Goal: Task Accomplishment & Management: Complete application form

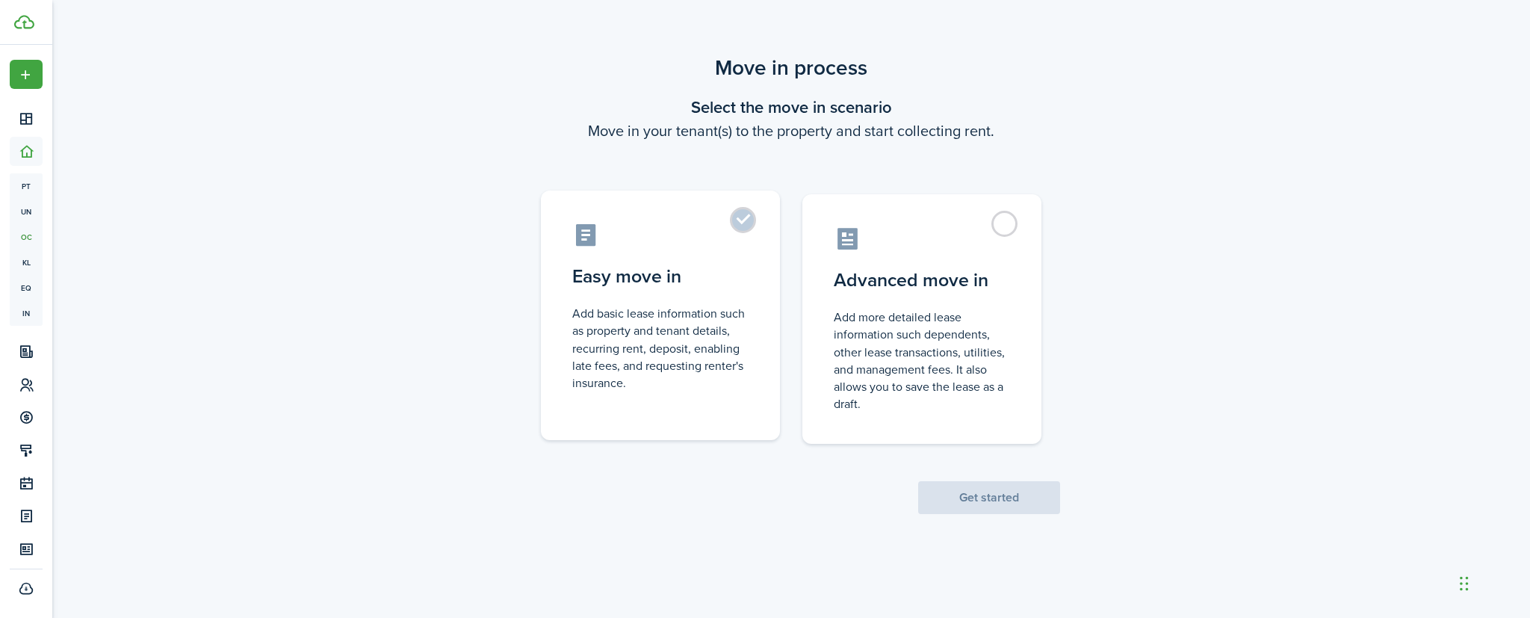
click at [747, 221] on label "Easy move in Add basic lease information such as property and tenant details, r…" at bounding box center [660, 316] width 239 height 250
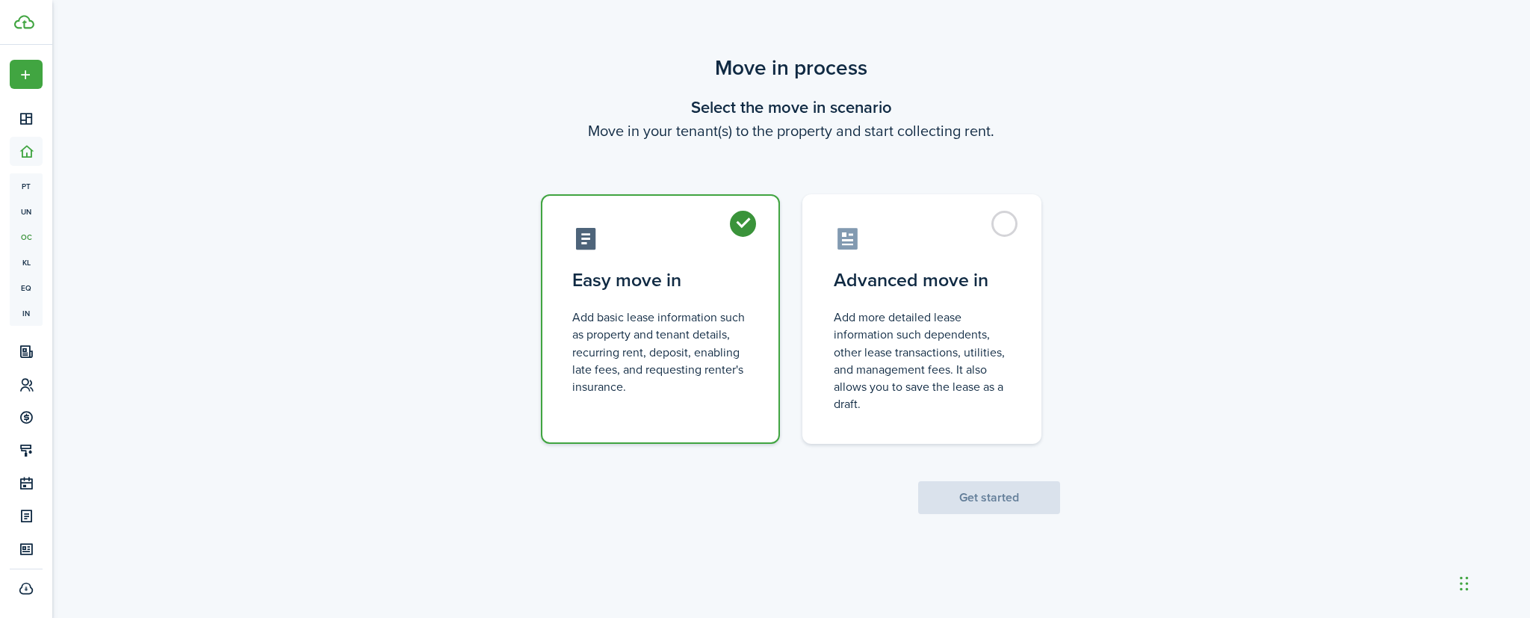
radio input "true"
click at [948, 499] on button "Get started" at bounding box center [989, 497] width 142 height 33
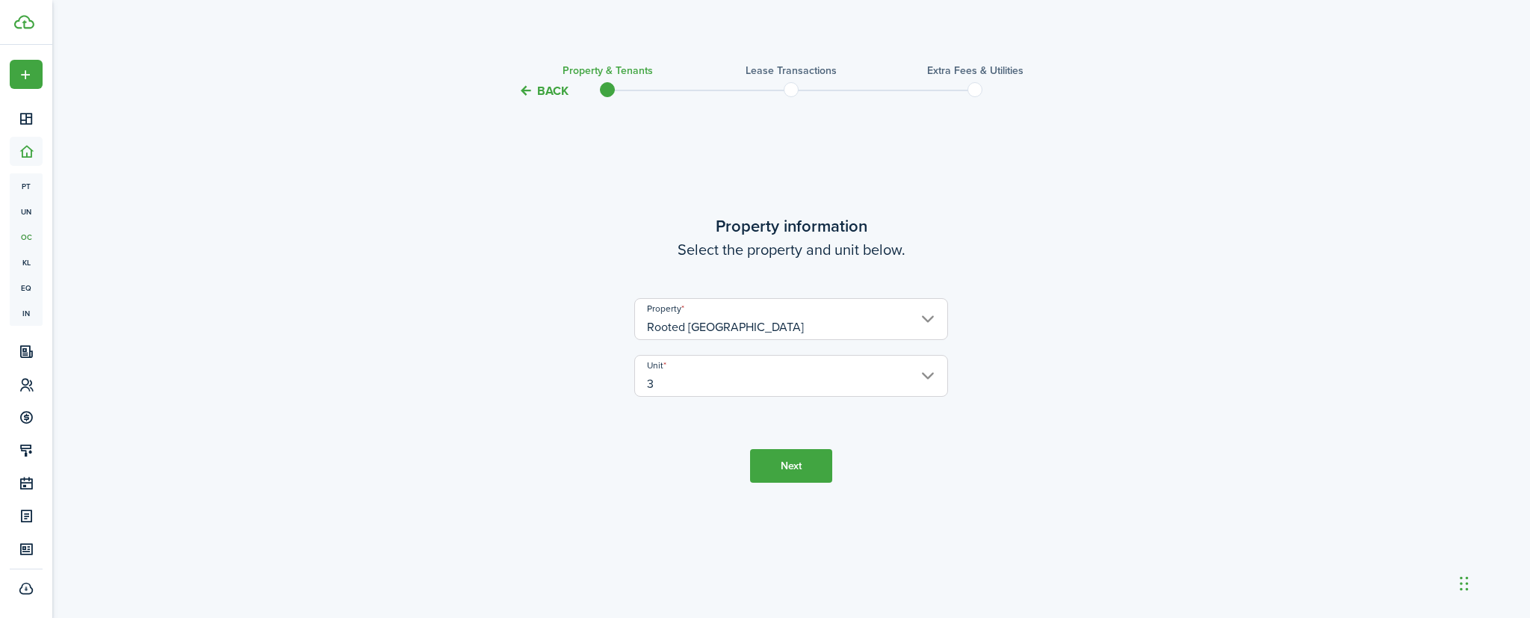
click at [812, 461] on button "Next" at bounding box center [791, 466] width 82 height 34
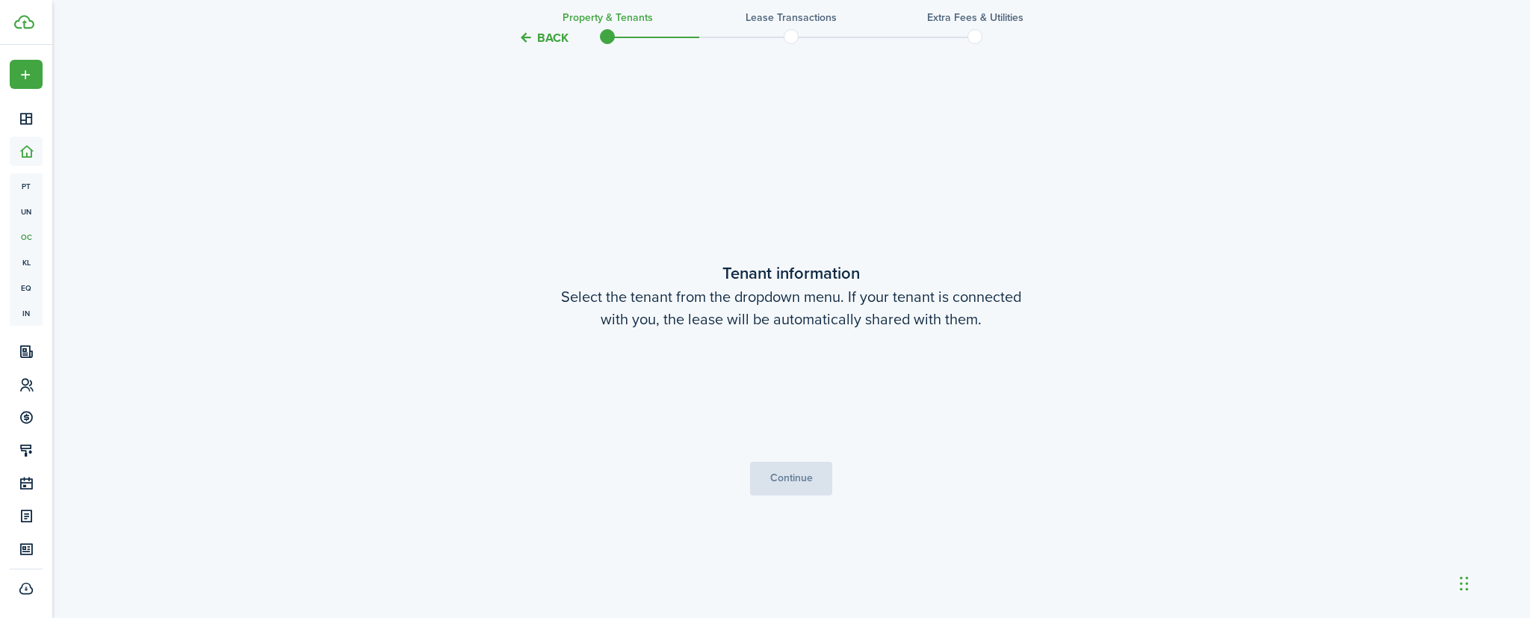
scroll to position [518, 0]
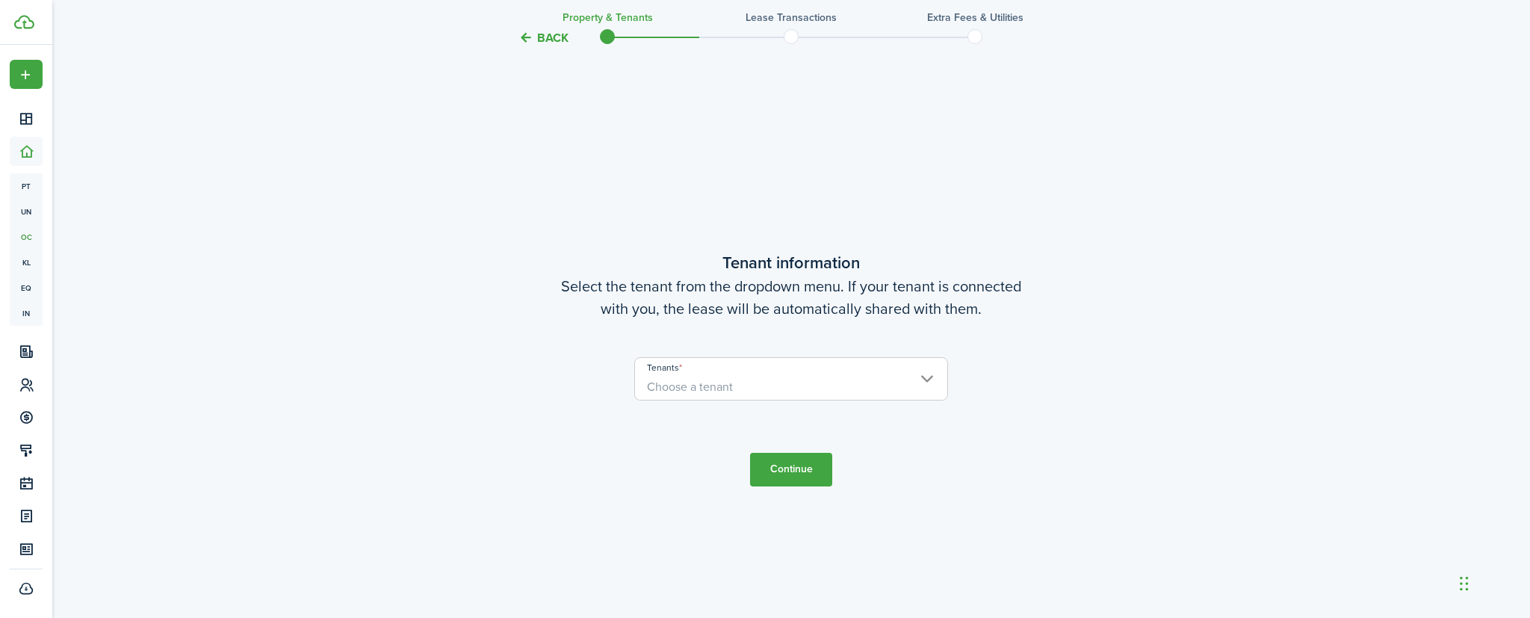
click at [868, 391] on span "Choose a tenant" at bounding box center [791, 386] width 312 height 25
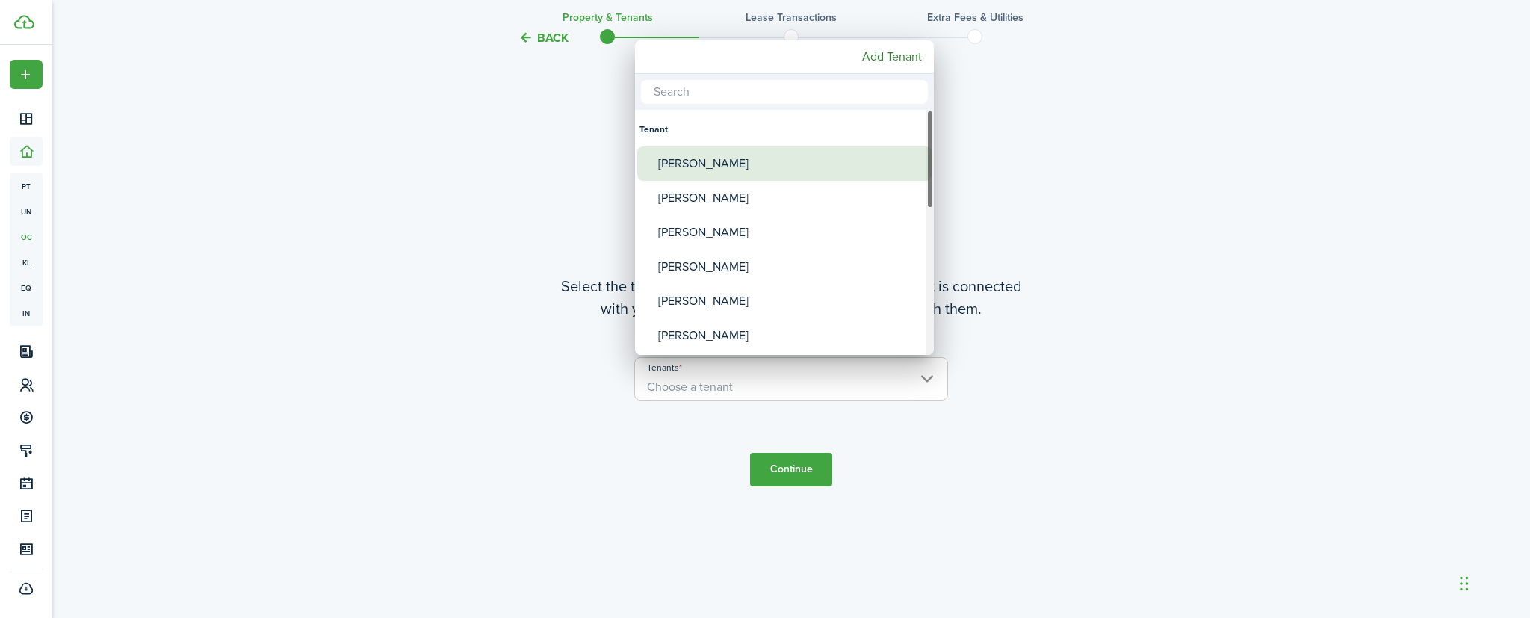
click at [783, 170] on div "[PERSON_NAME]" at bounding box center [790, 163] width 265 height 34
type input "[PERSON_NAME]"
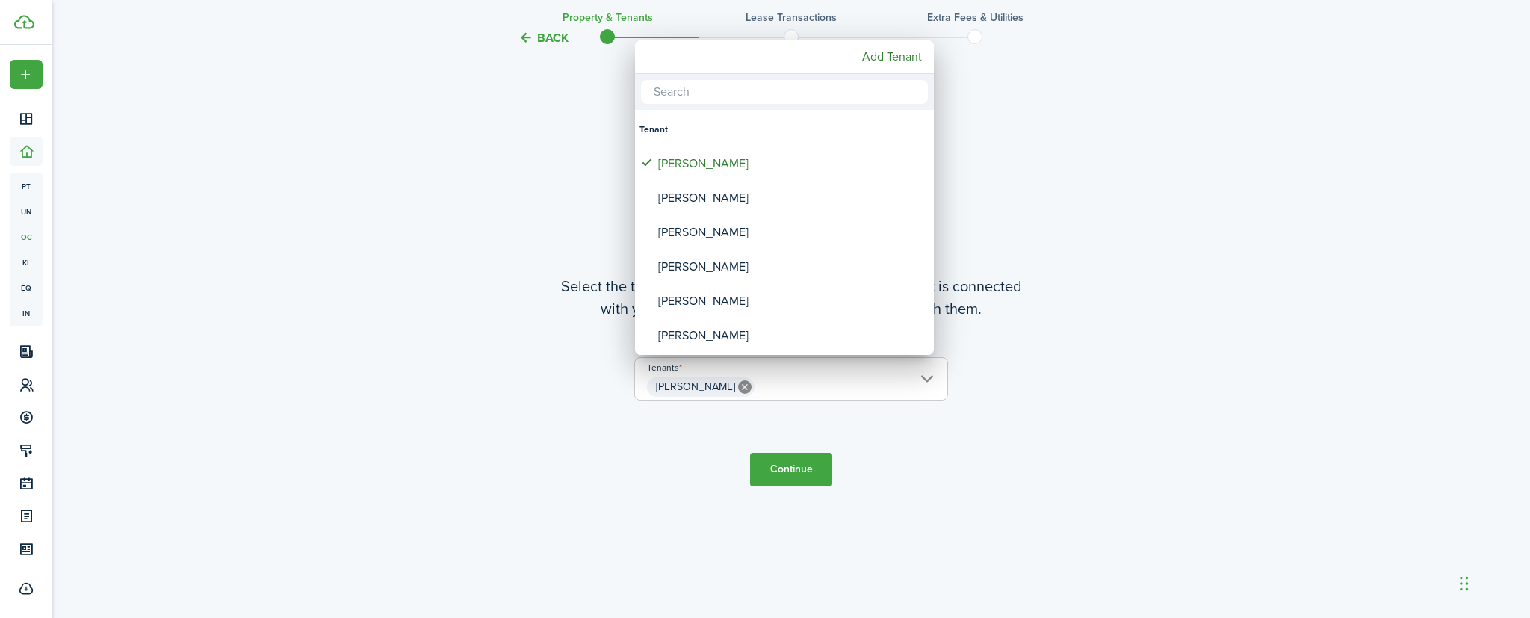
click at [770, 470] on div at bounding box center [765, 308] width 1770 height 857
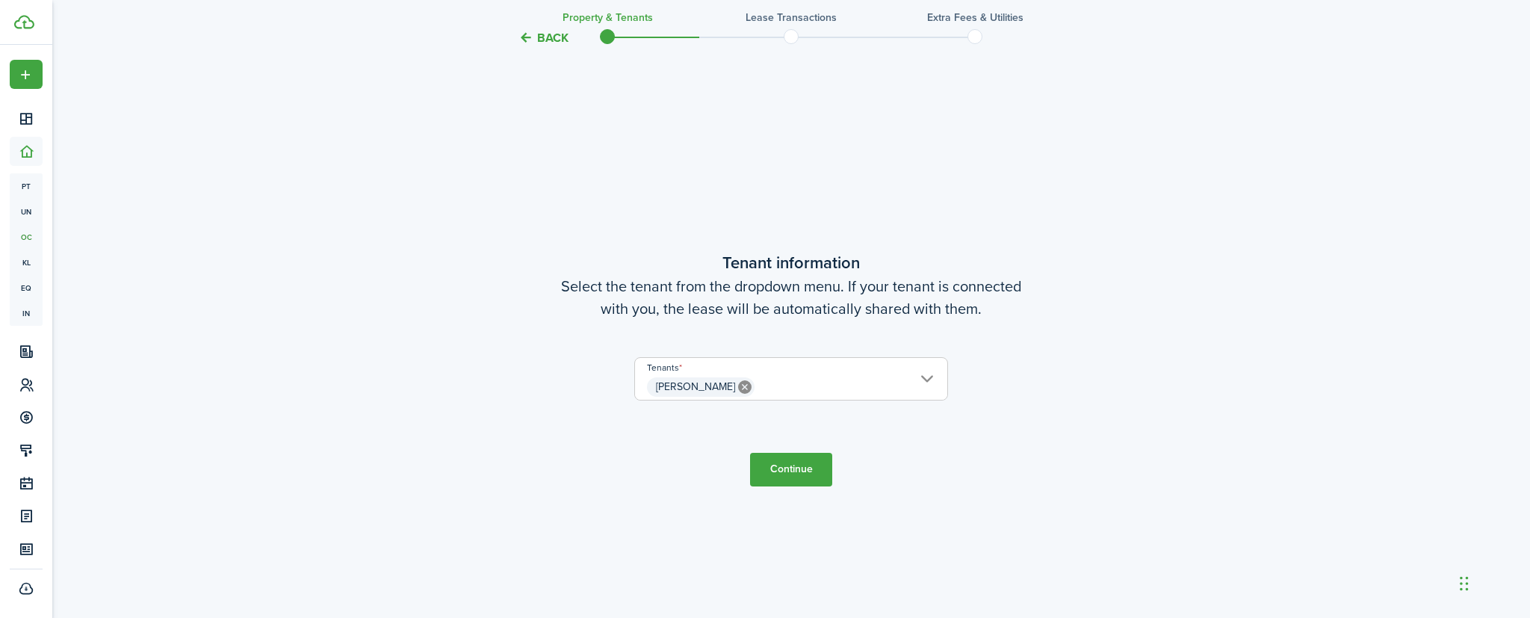
click at [795, 469] on button "Continue" at bounding box center [791, 470] width 82 height 34
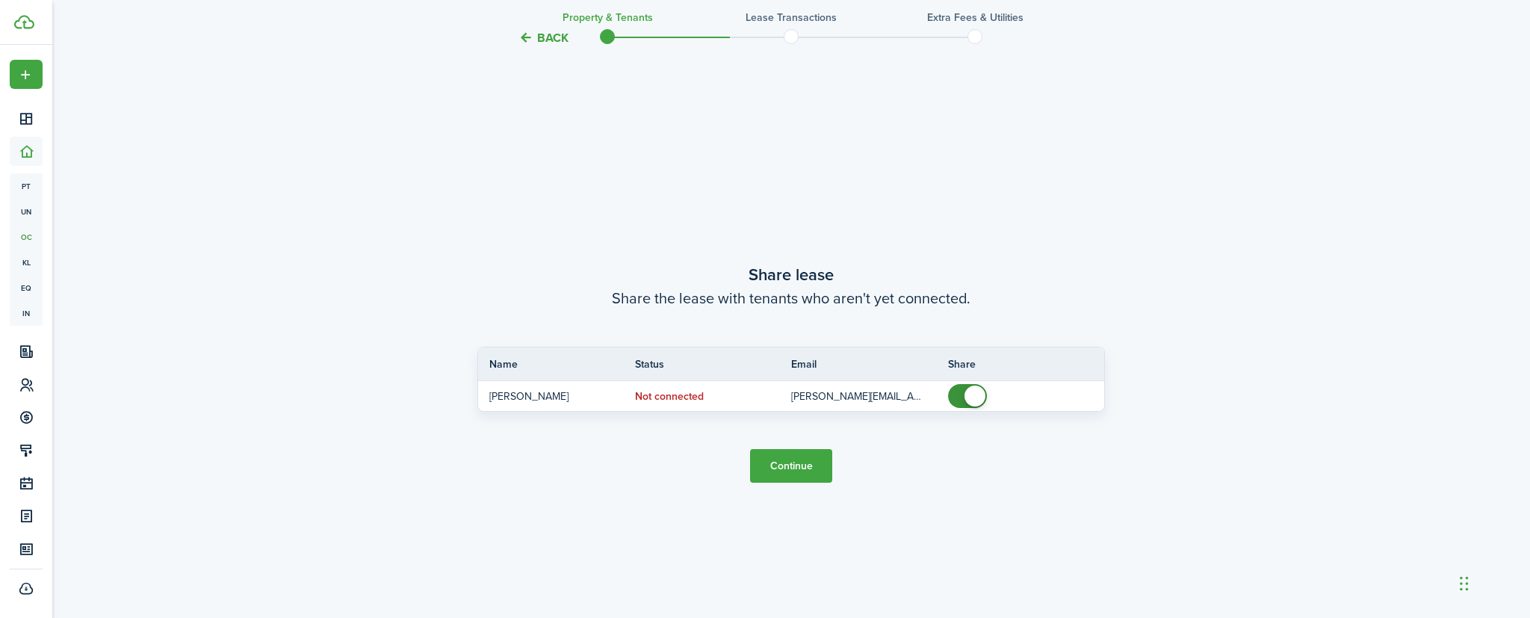
scroll to position [1136, 0]
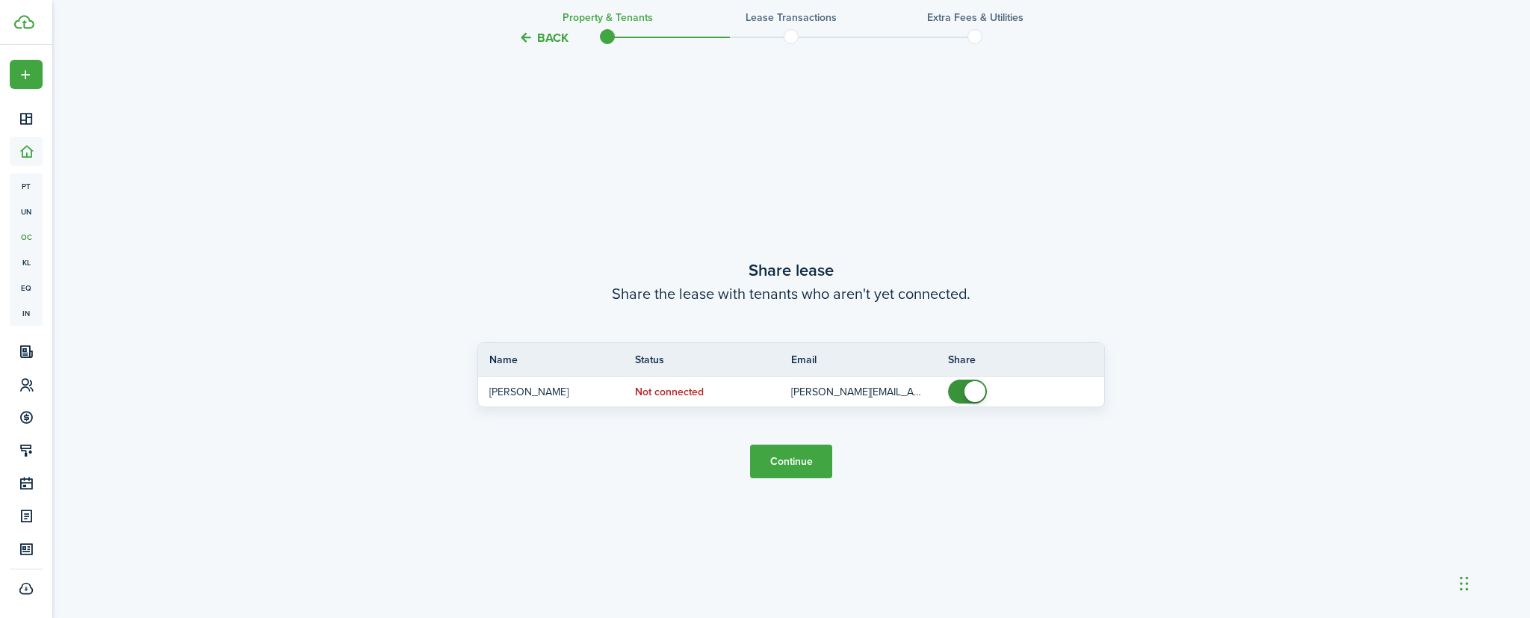
click at [795, 465] on button "Continue" at bounding box center [791, 462] width 82 height 34
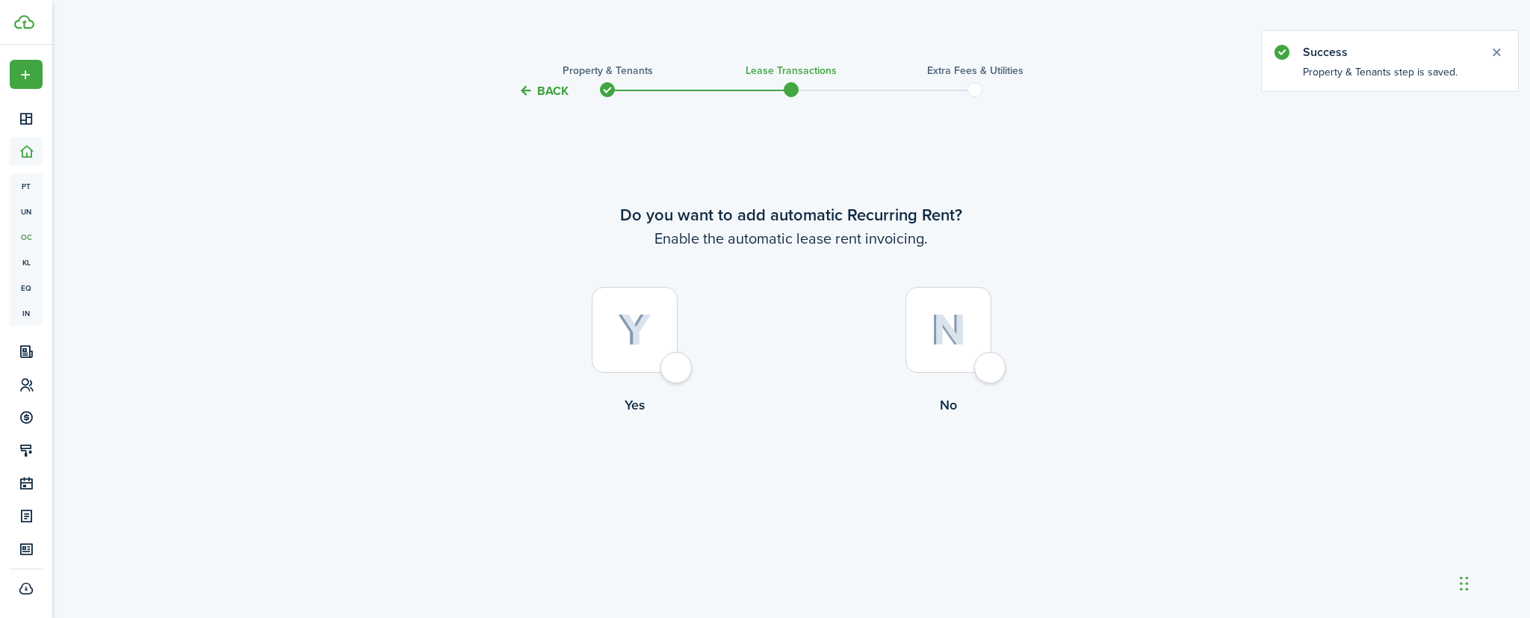
click at [666, 360] on div at bounding box center [635, 330] width 86 height 86
radio input "true"
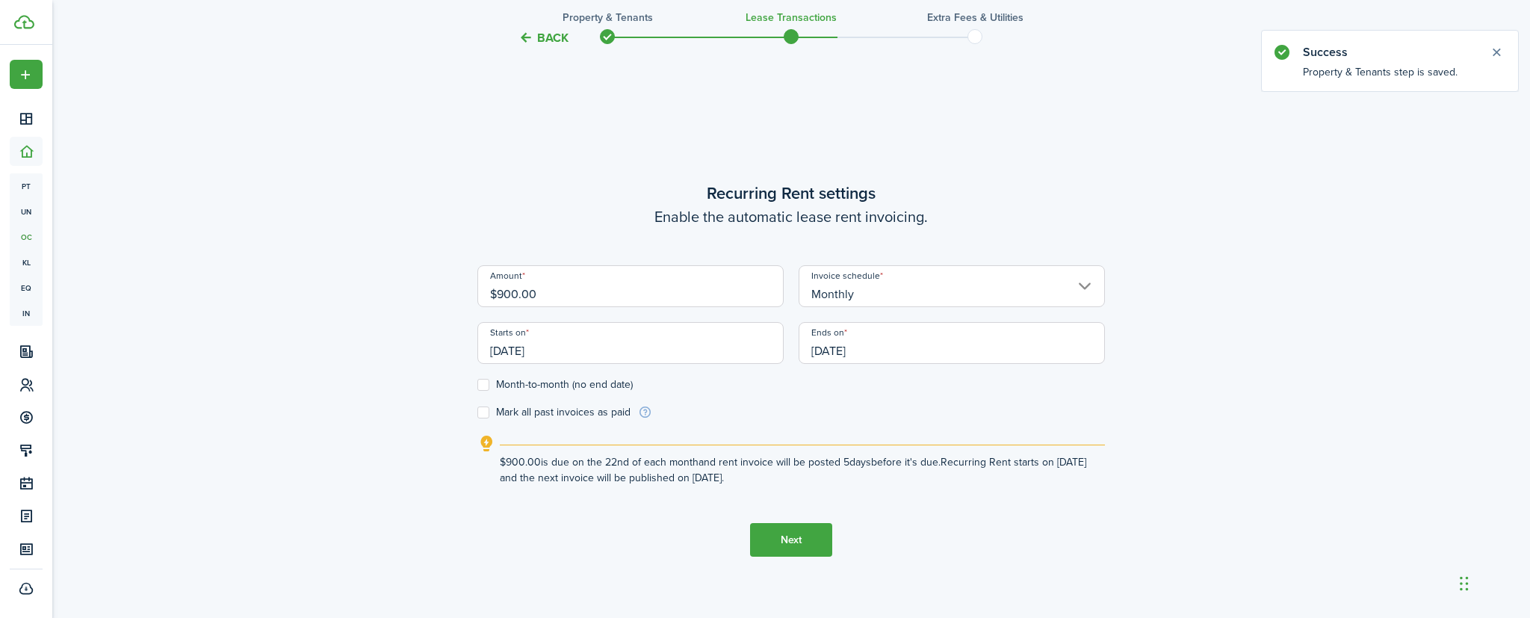
scroll to position [518, 0]
click at [597, 344] on input "[DATE]" at bounding box center [631, 342] width 306 height 42
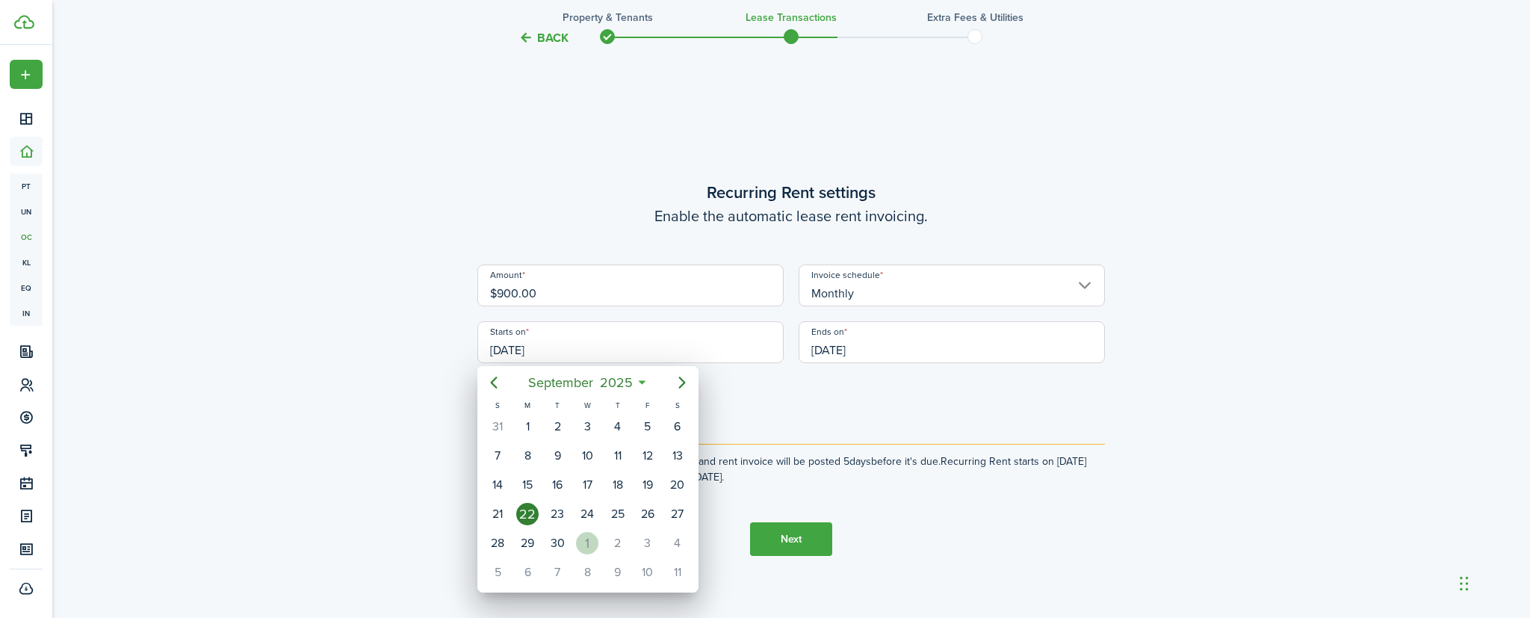
click at [588, 541] on div "1" at bounding box center [587, 543] width 22 height 22
type input "[DATE]"
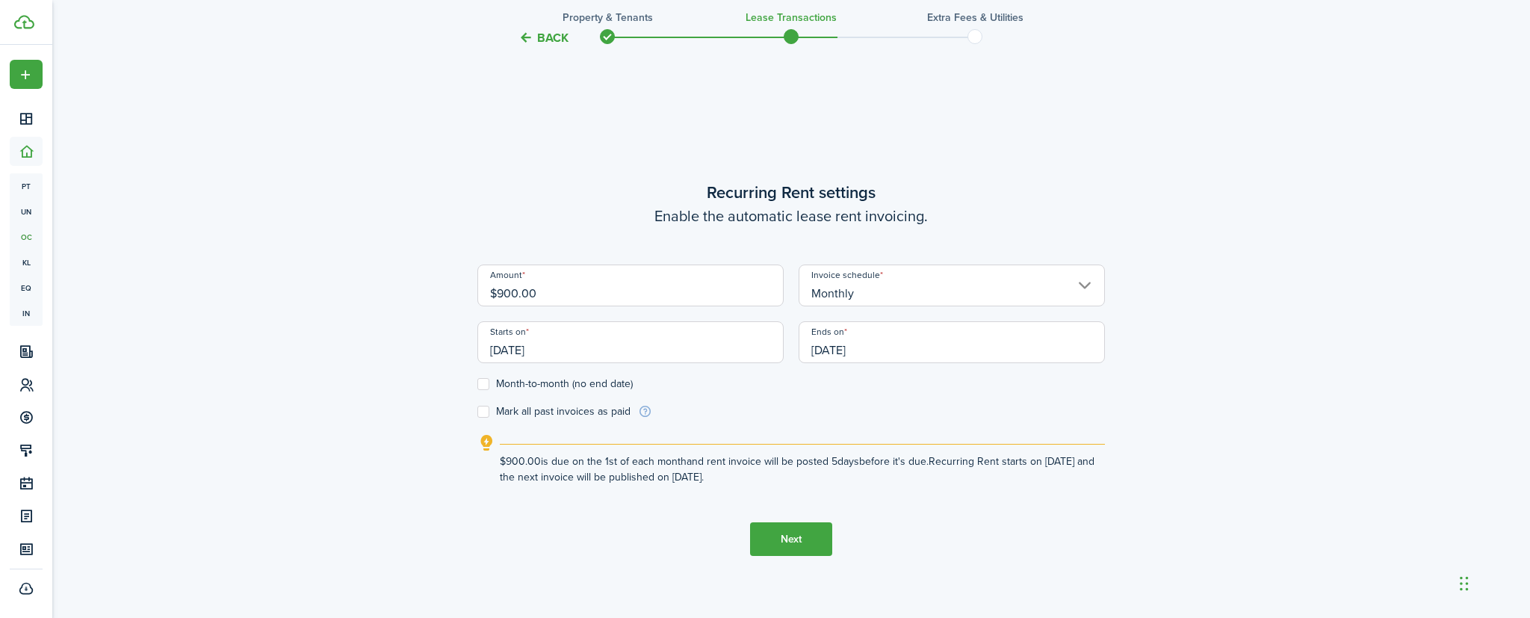
click at [886, 347] on input "[DATE]" at bounding box center [952, 342] width 306 height 42
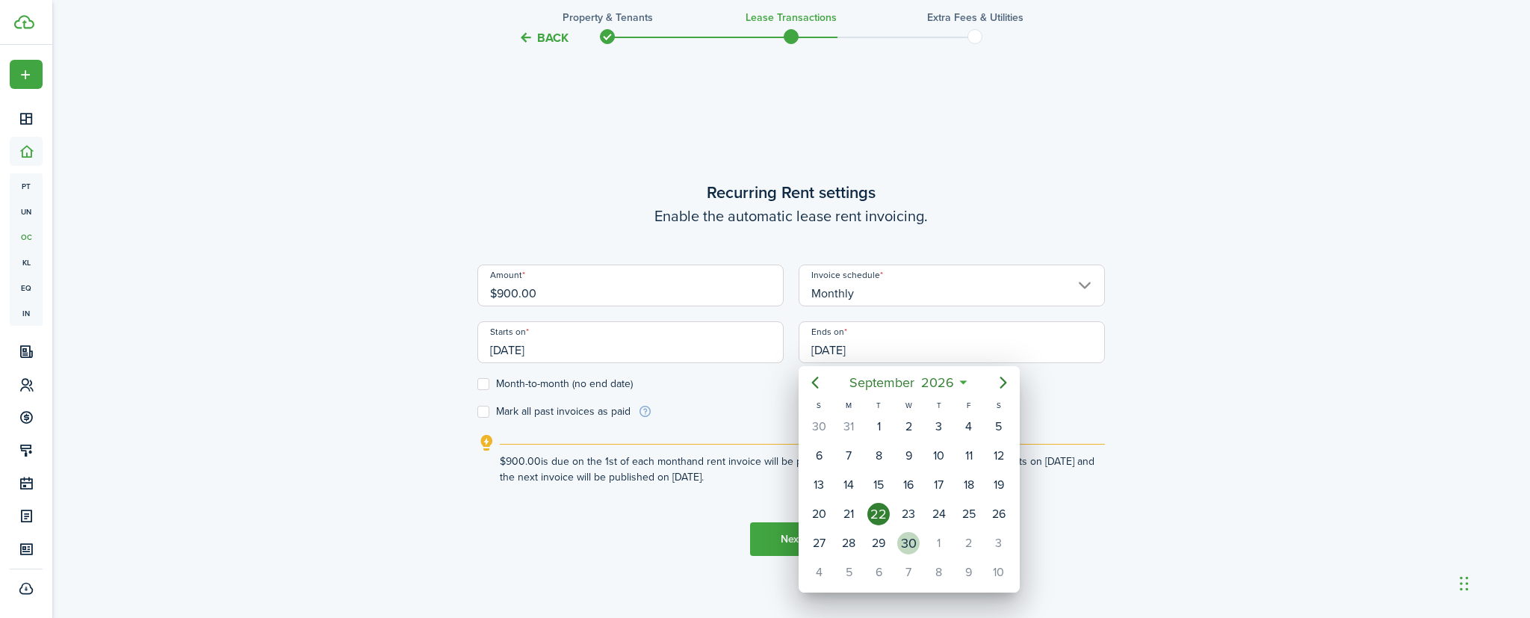
click at [910, 544] on div "30" at bounding box center [908, 543] width 22 height 22
type input "[DATE]"
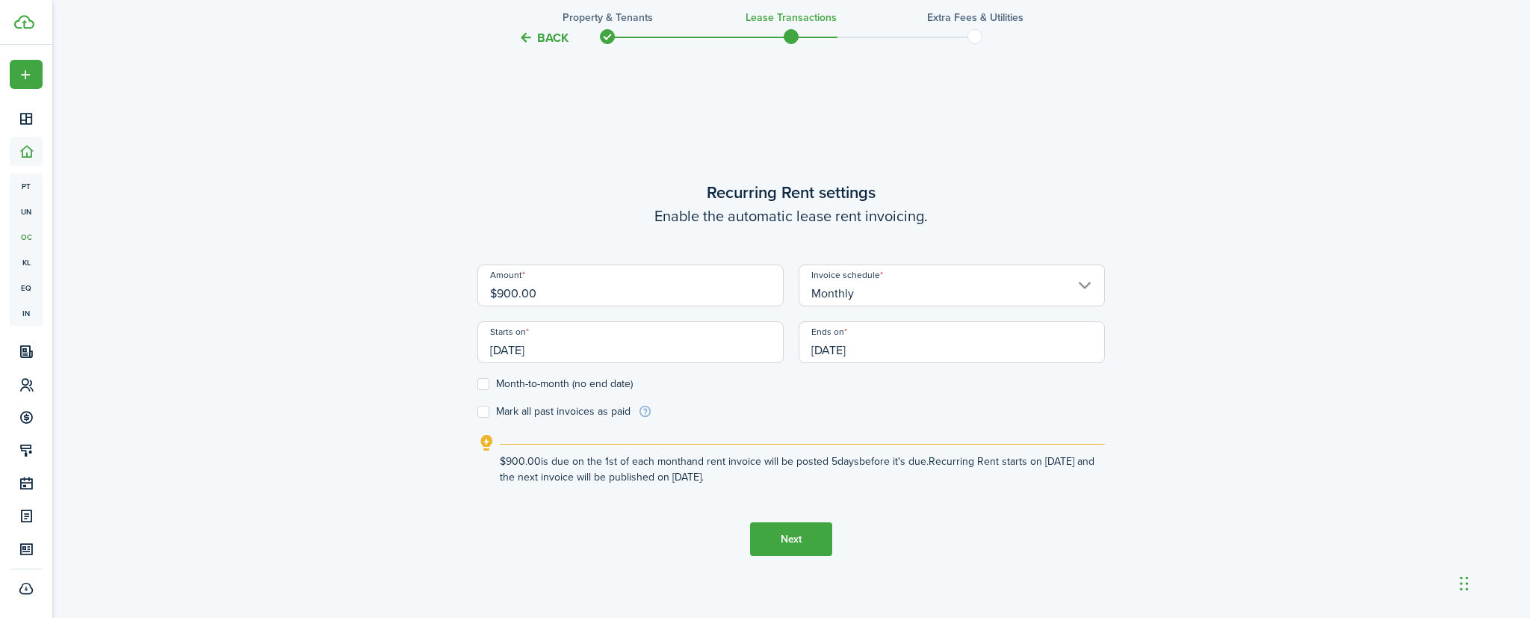
click at [779, 544] on button "Next" at bounding box center [791, 539] width 82 height 34
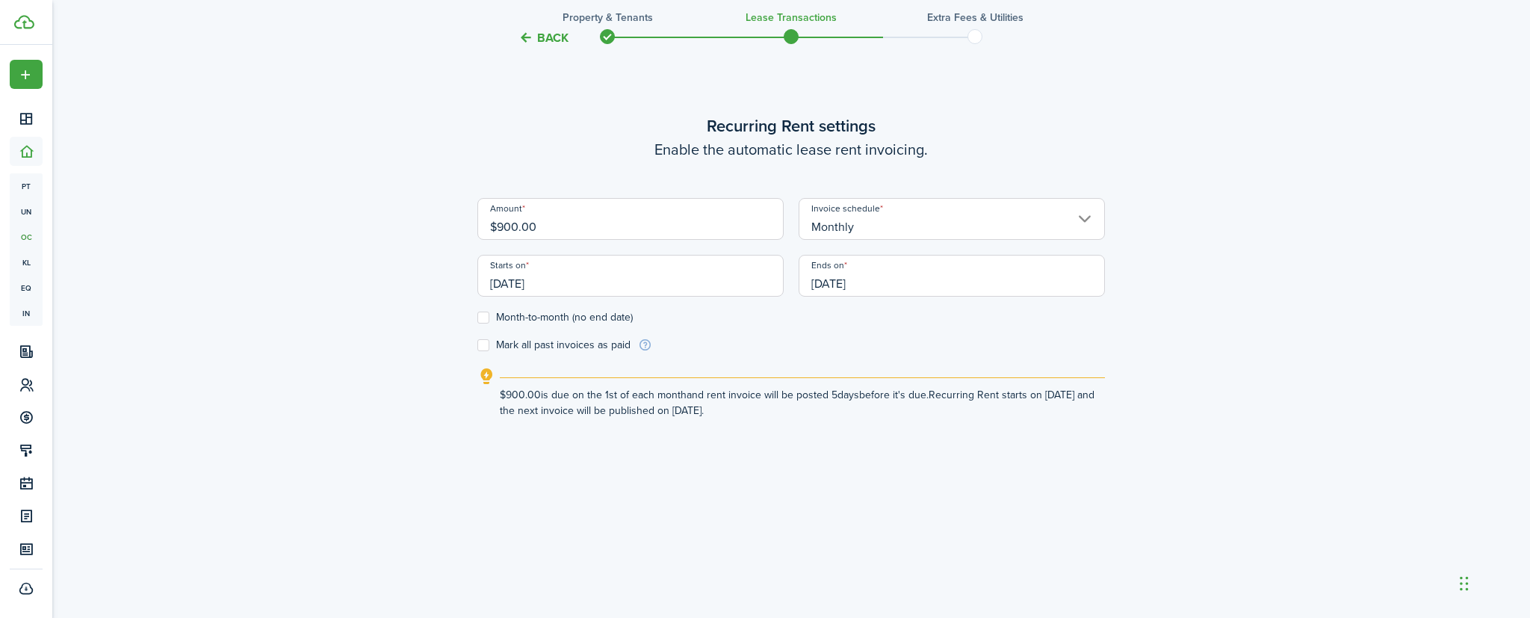
scroll to position [566, 0]
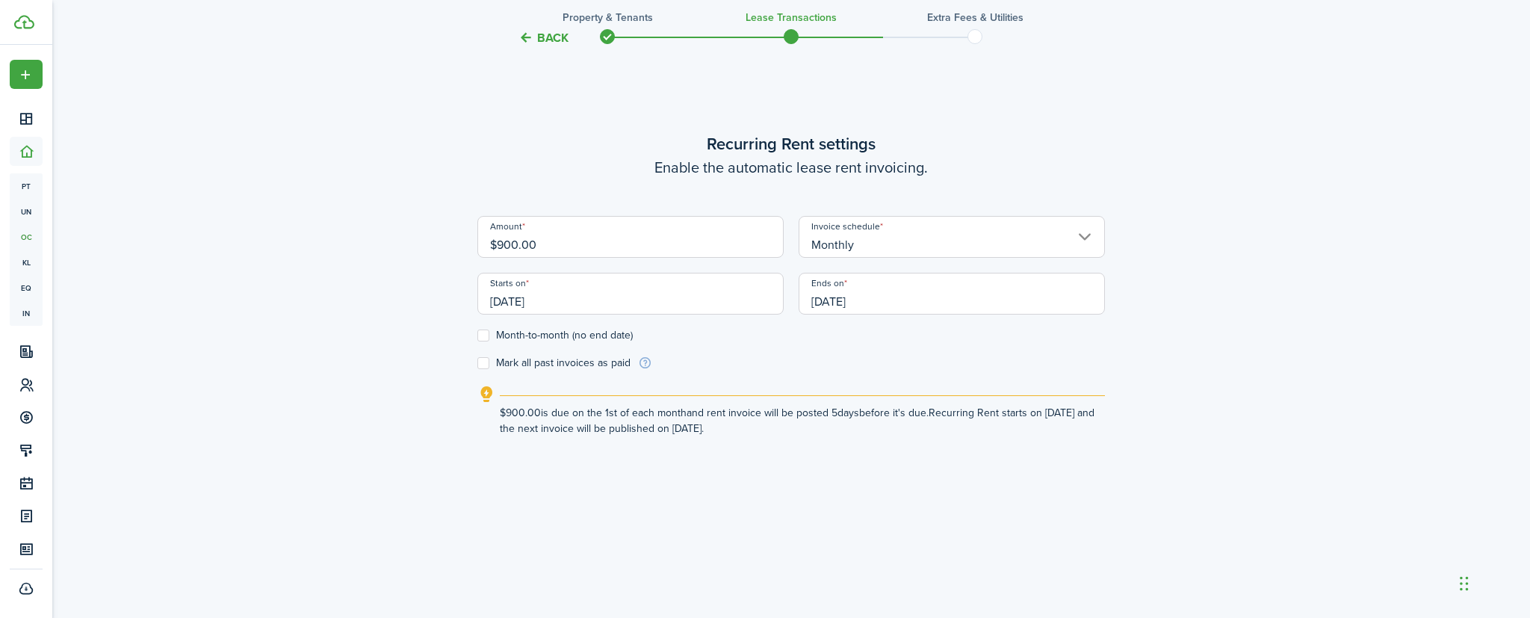
drag, startPoint x: 548, startPoint y: 241, endPoint x: 465, endPoint y: 240, distance: 83.7
click at [465, 241] on div "Back Property & Tenants Lease Transactions Extra fees & Utilities Do you want t…" at bounding box center [791, 366] width 867 height 1761
type input "$1,000.00"
click at [740, 369] on form "Amount $1,000.00 Invoice schedule Monthly Starts on [DATE] Ends on [DATE] Month…" at bounding box center [792, 293] width 628 height 155
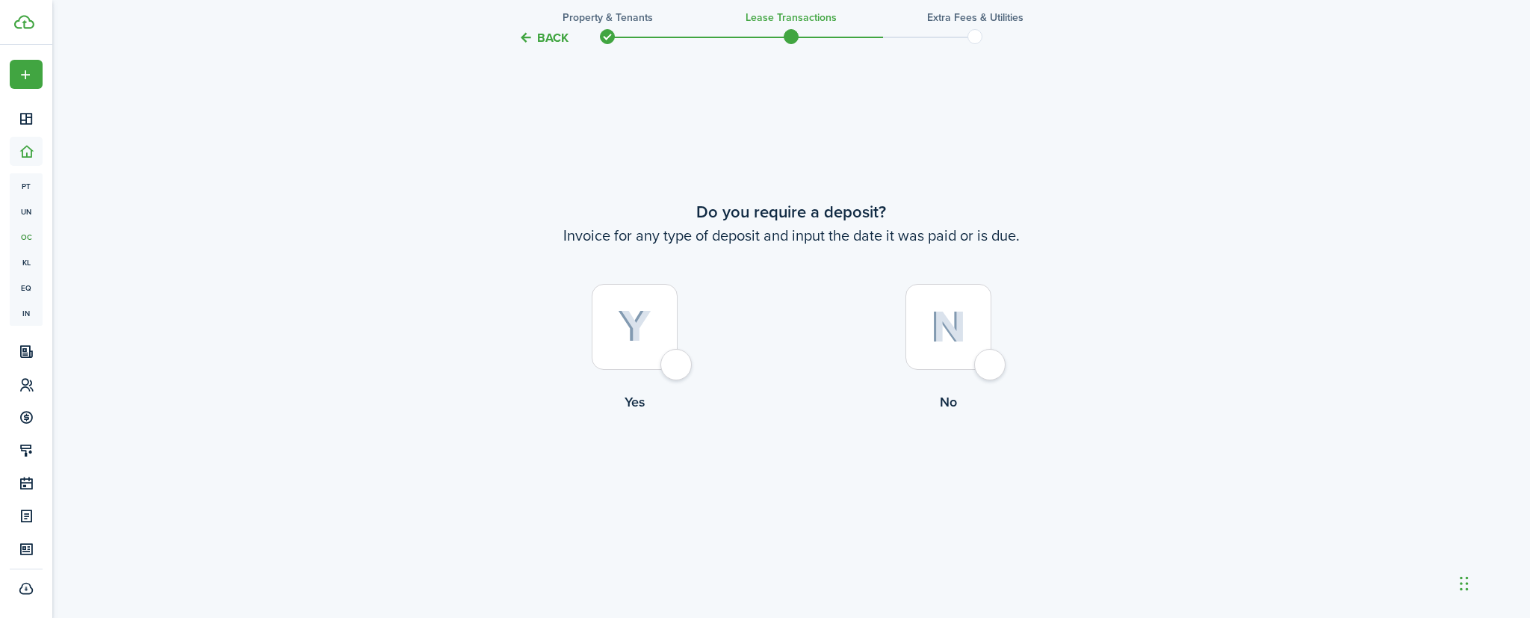
scroll to position [1162, 0]
click at [678, 364] on div at bounding box center [635, 324] width 86 height 86
radio input "true"
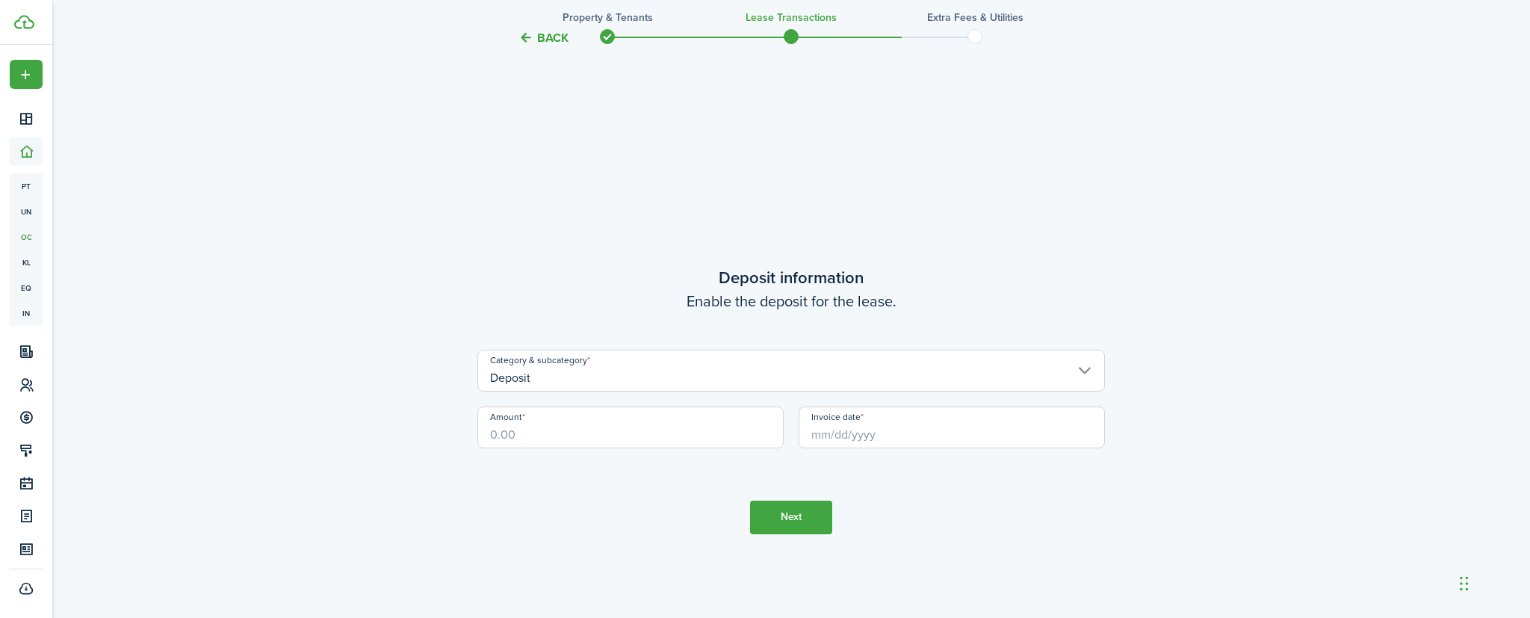
scroll to position [1754, 0]
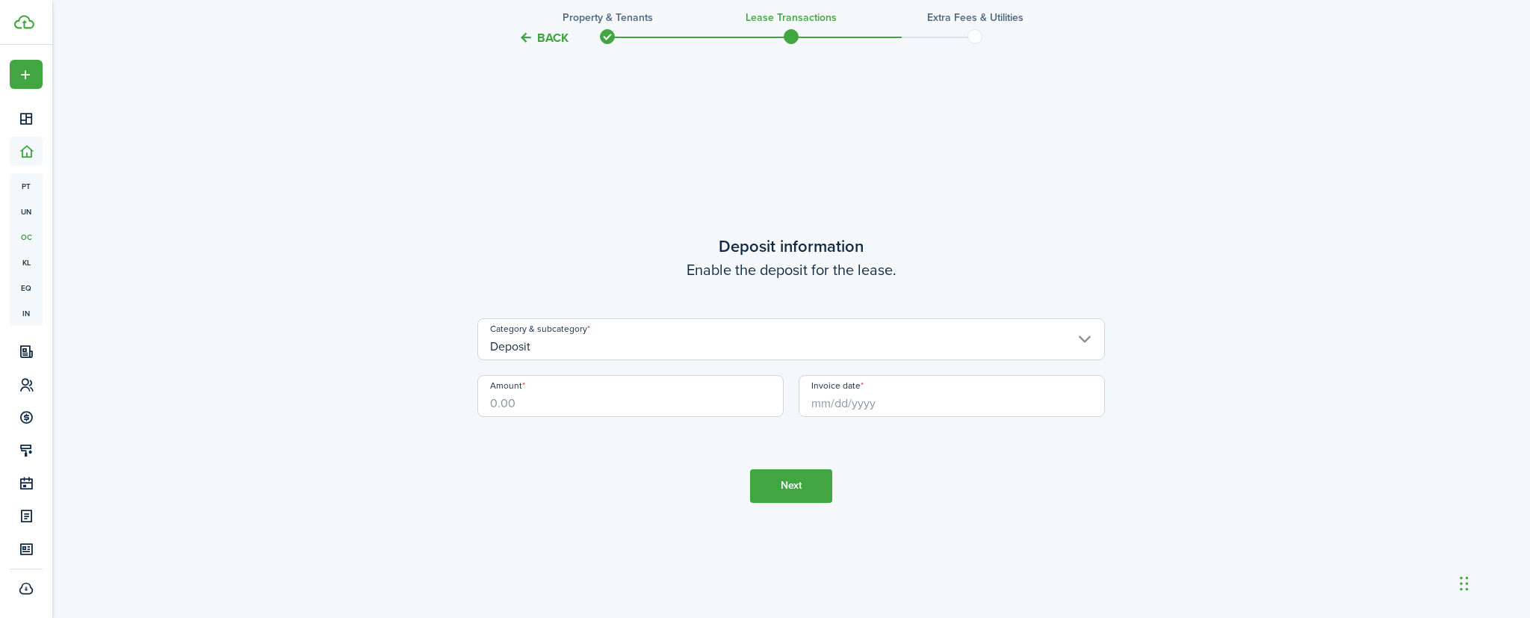
click at [665, 395] on input "Amount" at bounding box center [631, 396] width 306 height 42
click at [886, 399] on input "Invoice date" at bounding box center [952, 396] width 306 height 42
type input "$1,000.00"
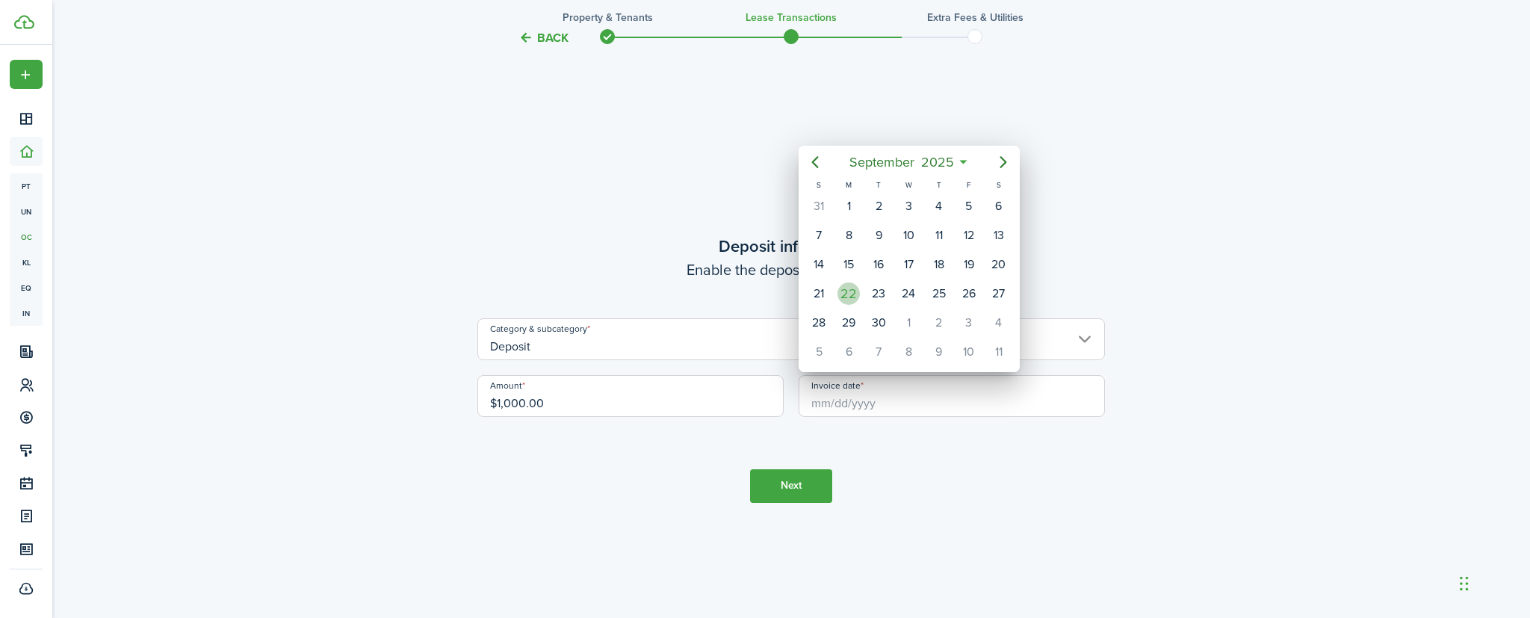
click at [856, 294] on div "22" at bounding box center [849, 293] width 22 height 22
type input "[DATE]"
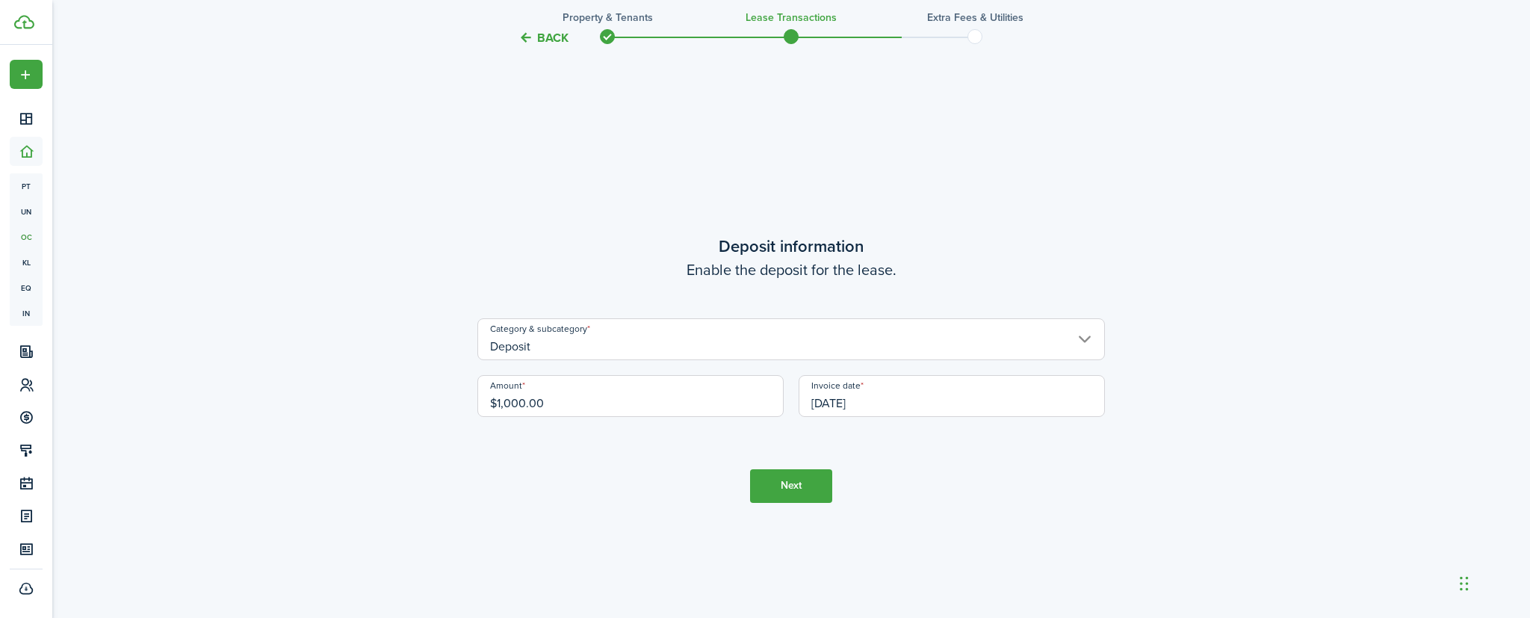
click at [773, 494] on button "Next" at bounding box center [791, 486] width 82 height 34
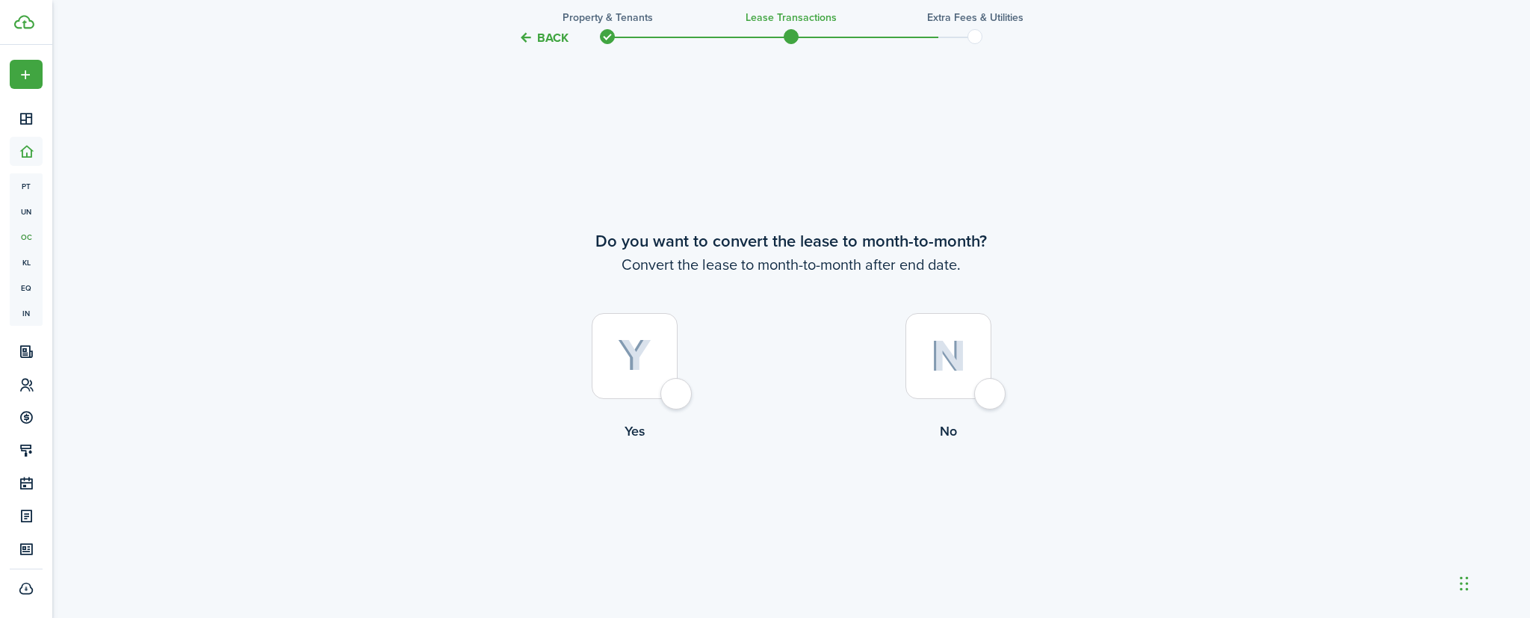
scroll to position [2372, 0]
click at [986, 391] on div at bounding box center [949, 350] width 86 height 86
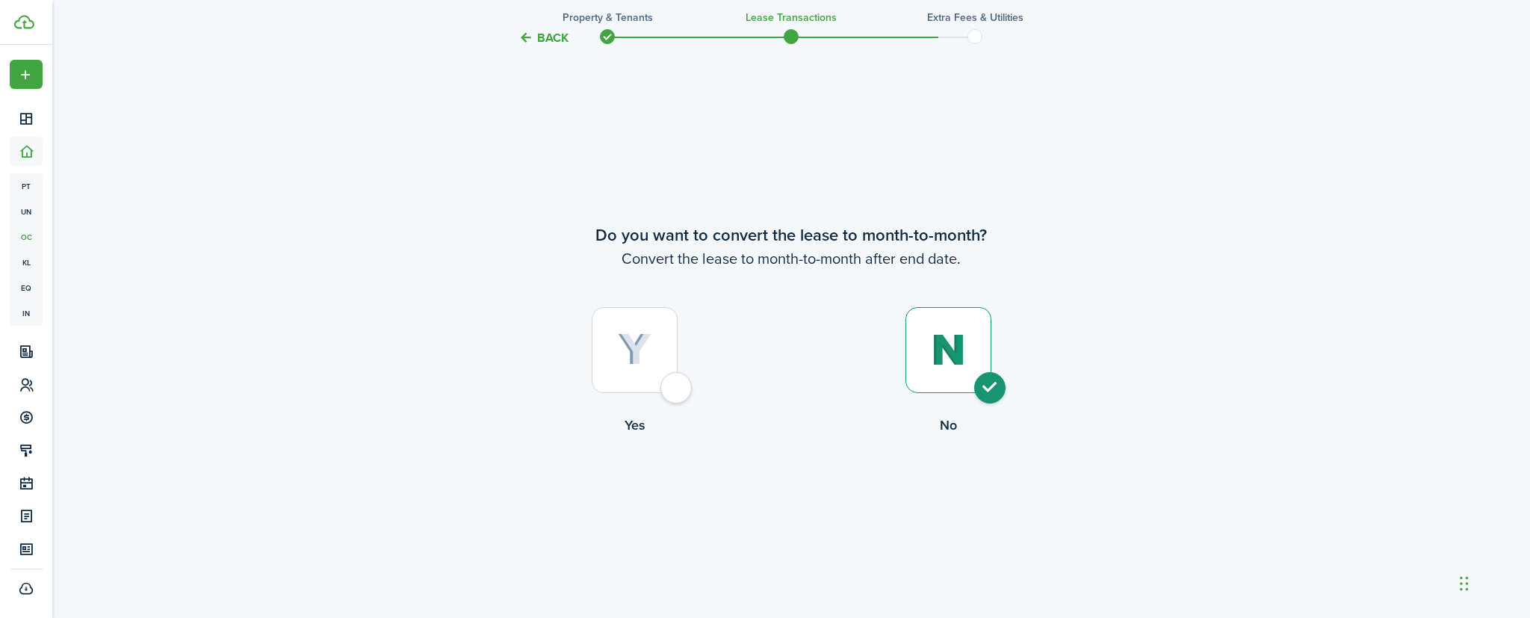
radio input "true"
click at [806, 492] on button "Continue" at bounding box center [791, 497] width 82 height 34
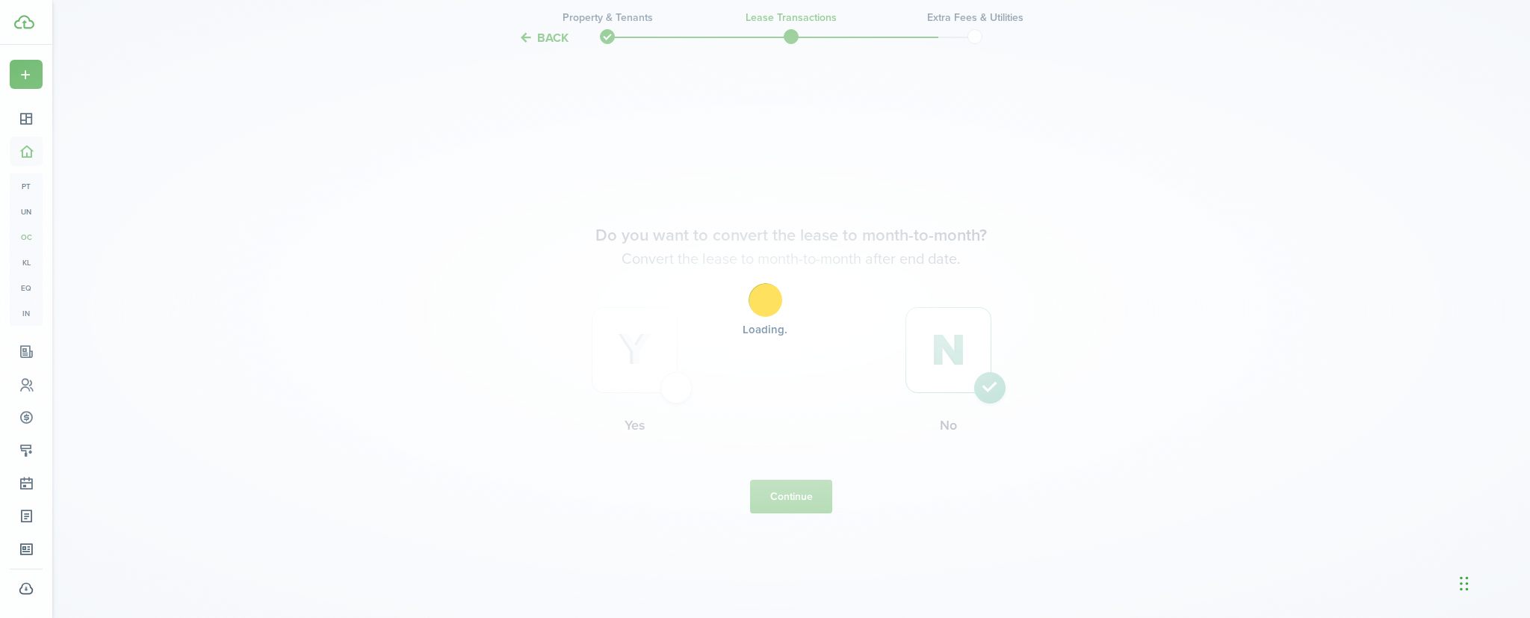
scroll to position [0, 0]
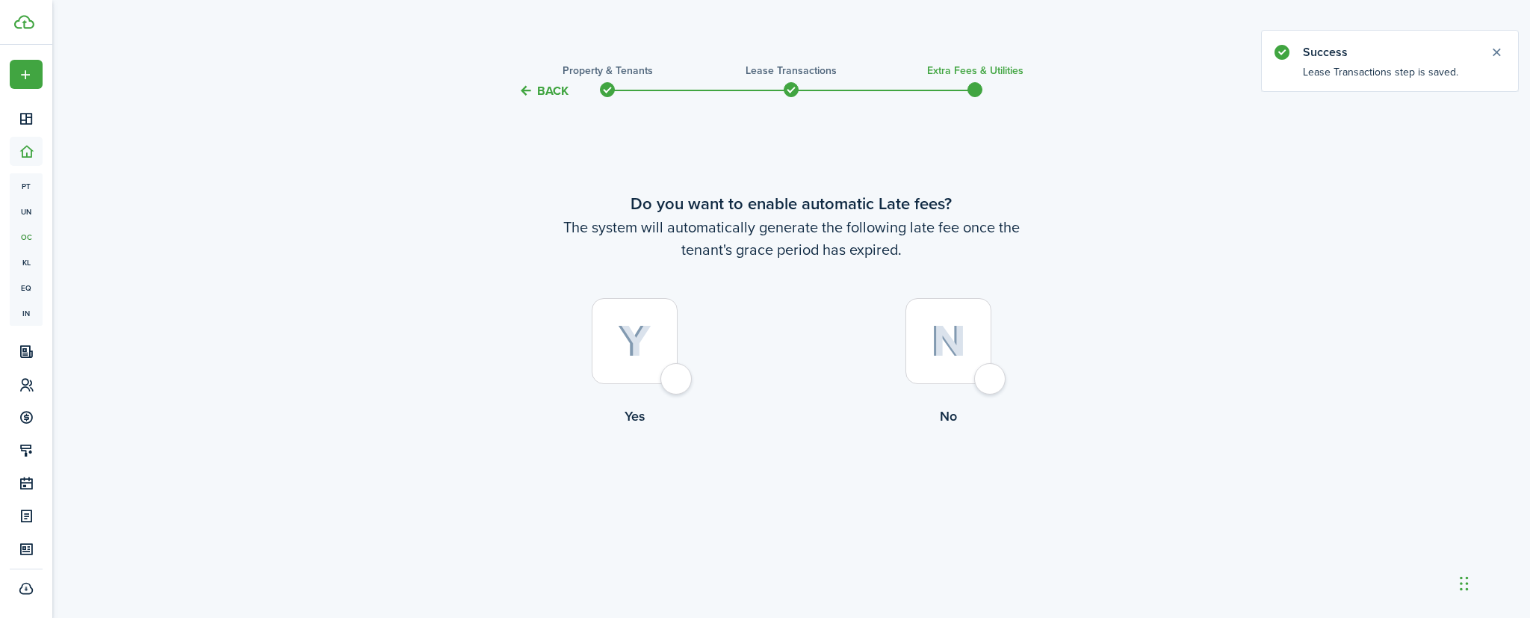
click at [989, 380] on div at bounding box center [949, 341] width 86 height 86
radio input "true"
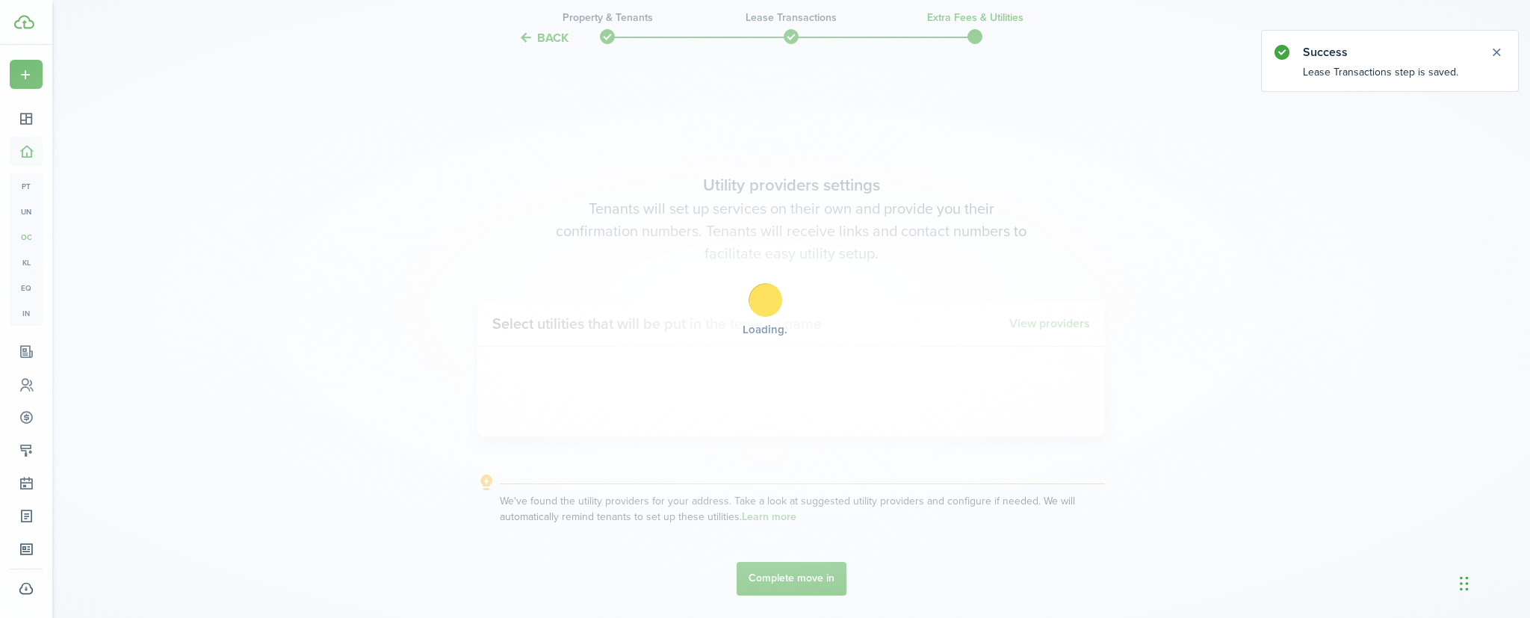
scroll to position [518, 0]
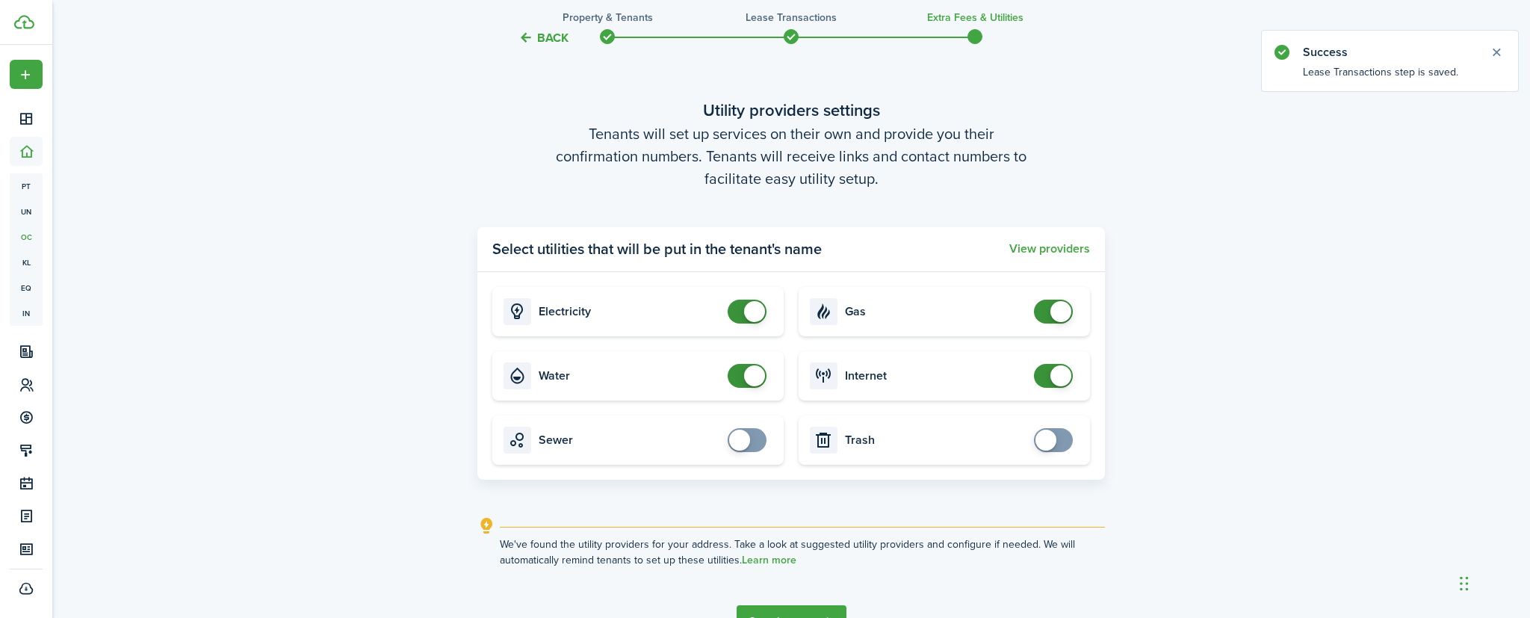
checkbox input "false"
click at [741, 317] on span at bounding box center [747, 312] width 15 height 24
checkbox input "false"
click at [744, 371] on span at bounding box center [754, 375] width 21 height 21
checkbox input "false"
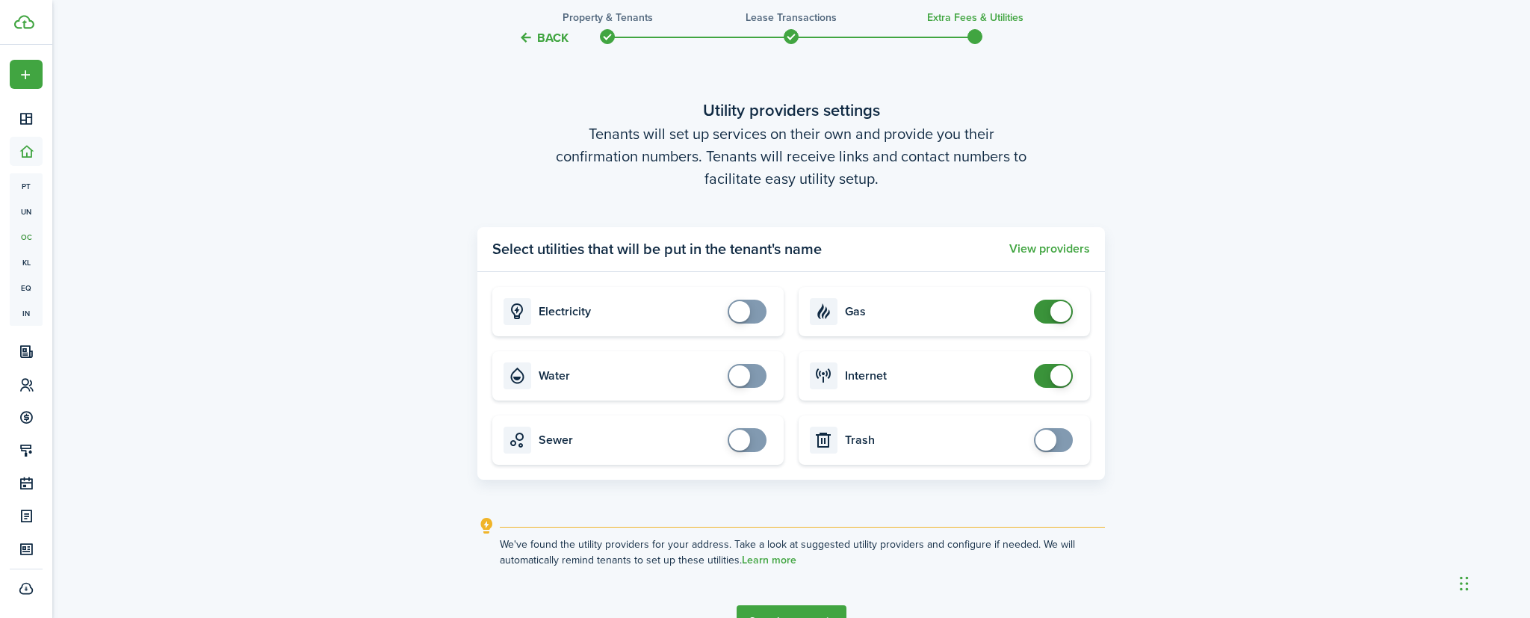
click at [1046, 312] on span at bounding box center [1053, 312] width 15 height 24
checkbox input "false"
click at [1046, 376] on span at bounding box center [1053, 376] width 15 height 24
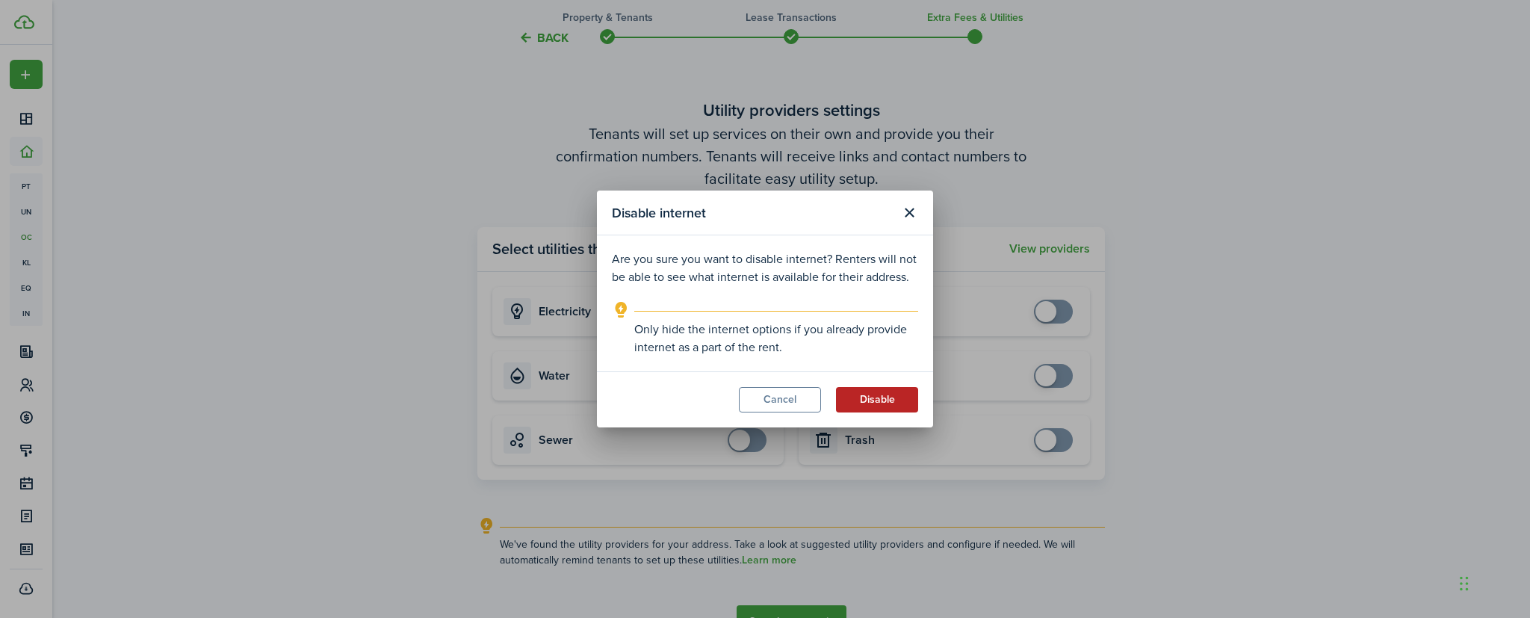
click at [875, 400] on button "Disable" at bounding box center [877, 399] width 82 height 25
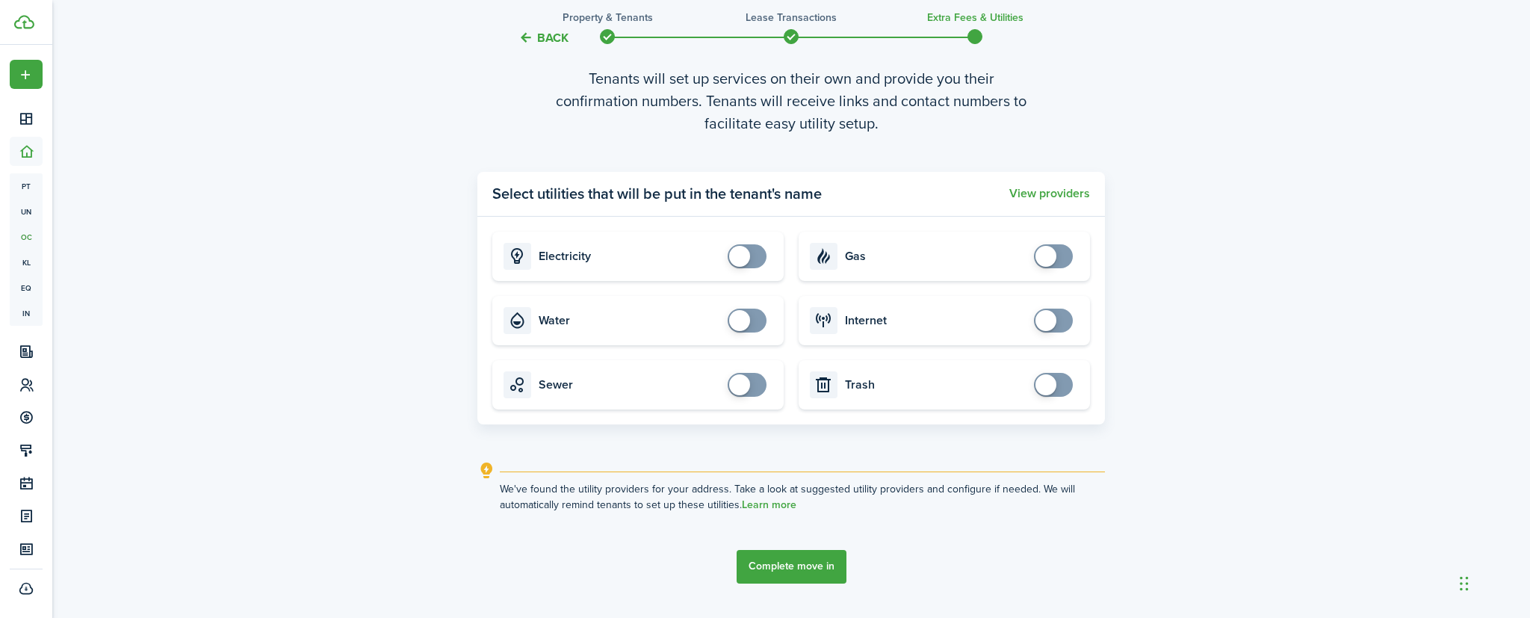
scroll to position [618, 0]
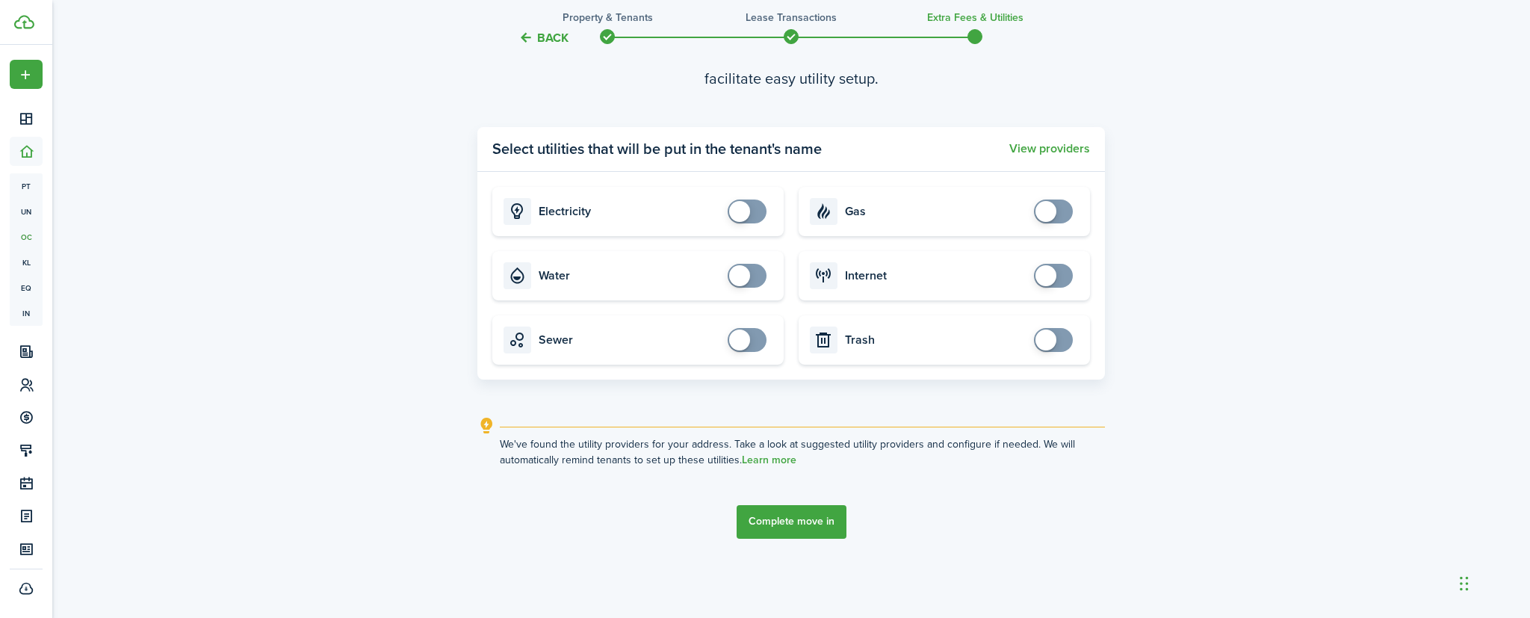
click at [800, 519] on button "Complete move in" at bounding box center [792, 522] width 110 height 34
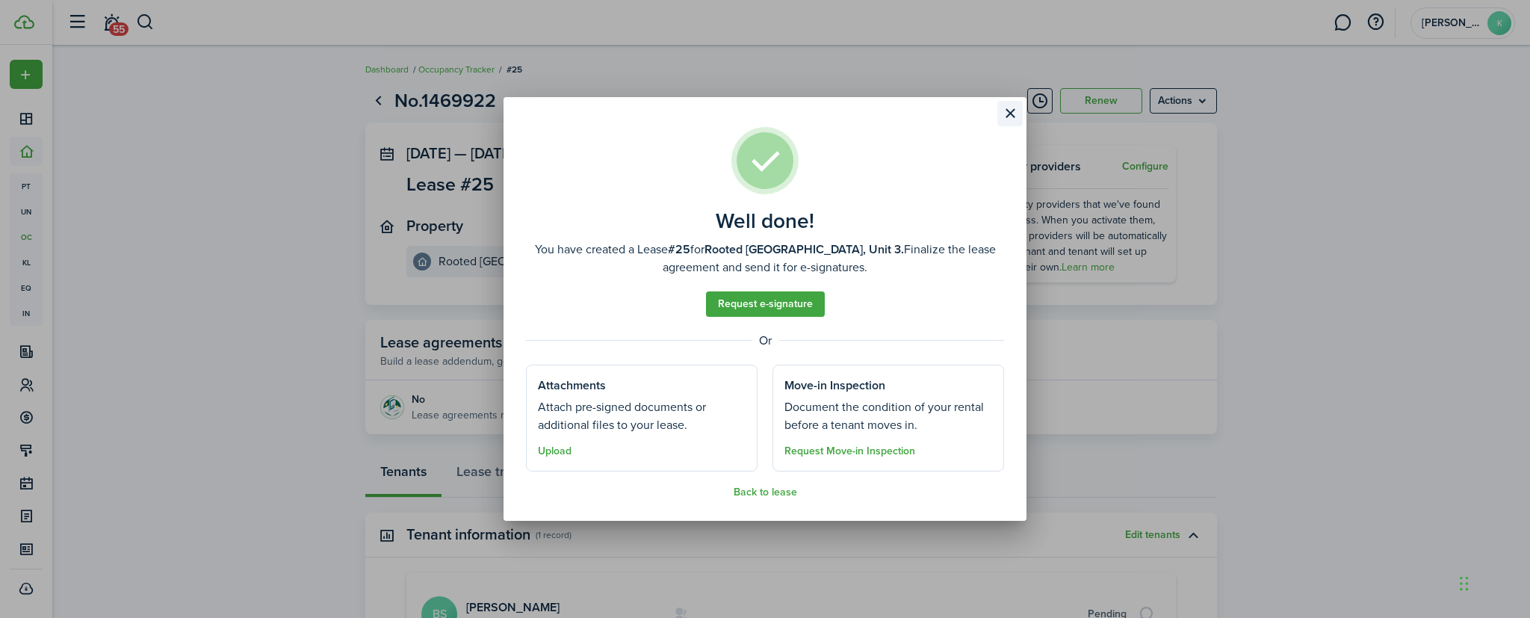
click at [1016, 111] on button "Close modal" at bounding box center [1010, 113] width 25 height 25
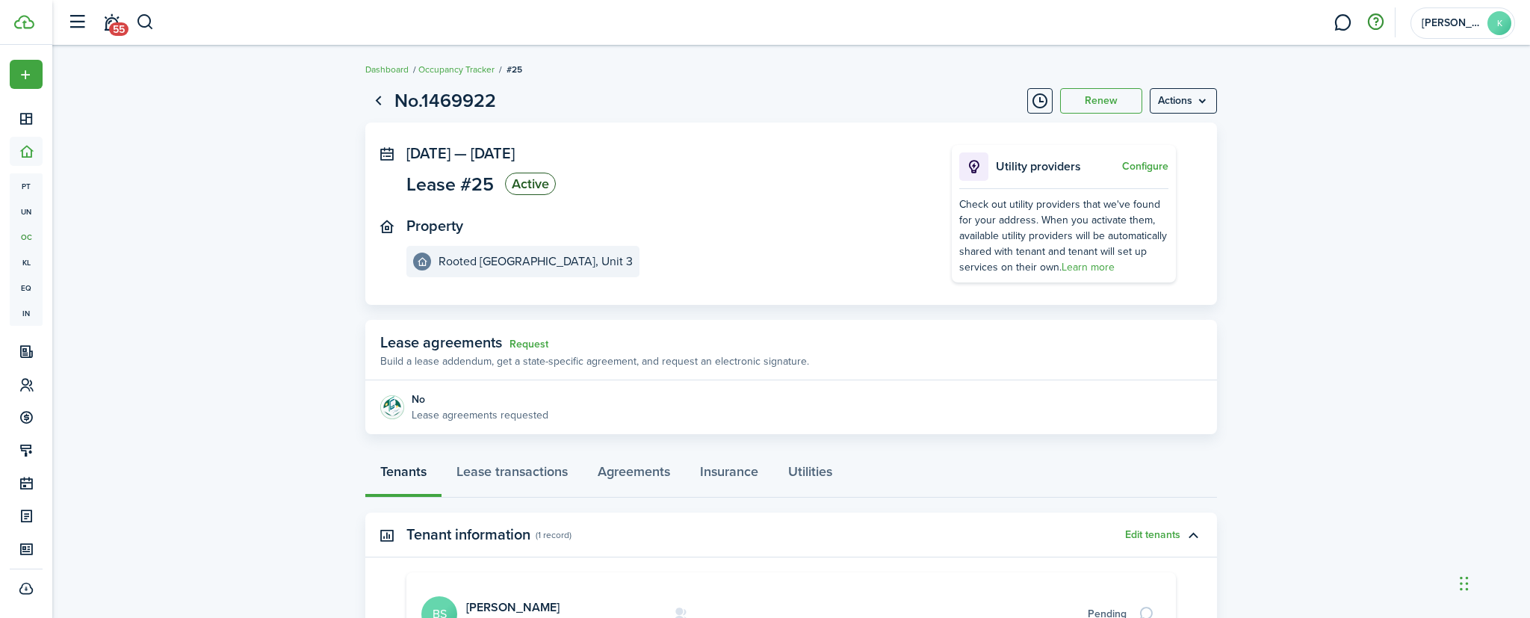
click at [1375, 23] on button "button" at bounding box center [1375, 22] width 25 height 25
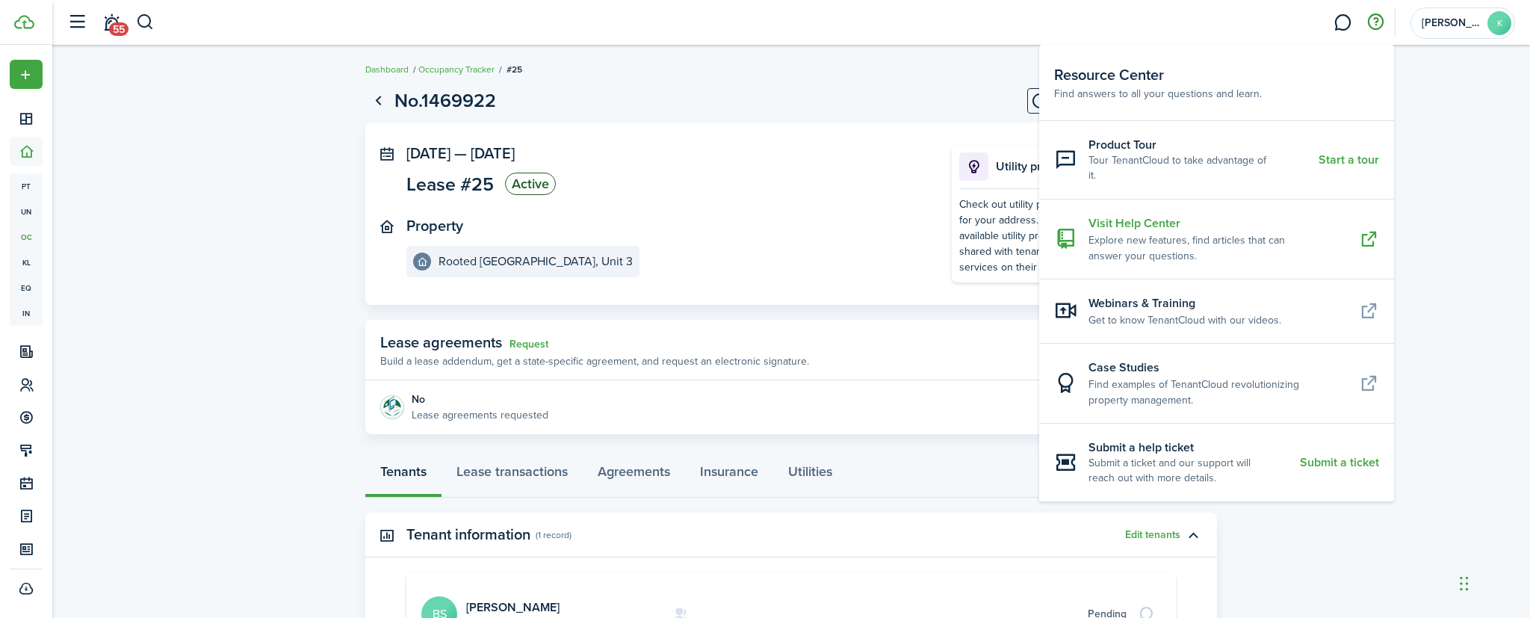
click at [1158, 232] on resource-center-item-description "Explore new features, find articles that can answer your questions." at bounding box center [1218, 247] width 259 height 31
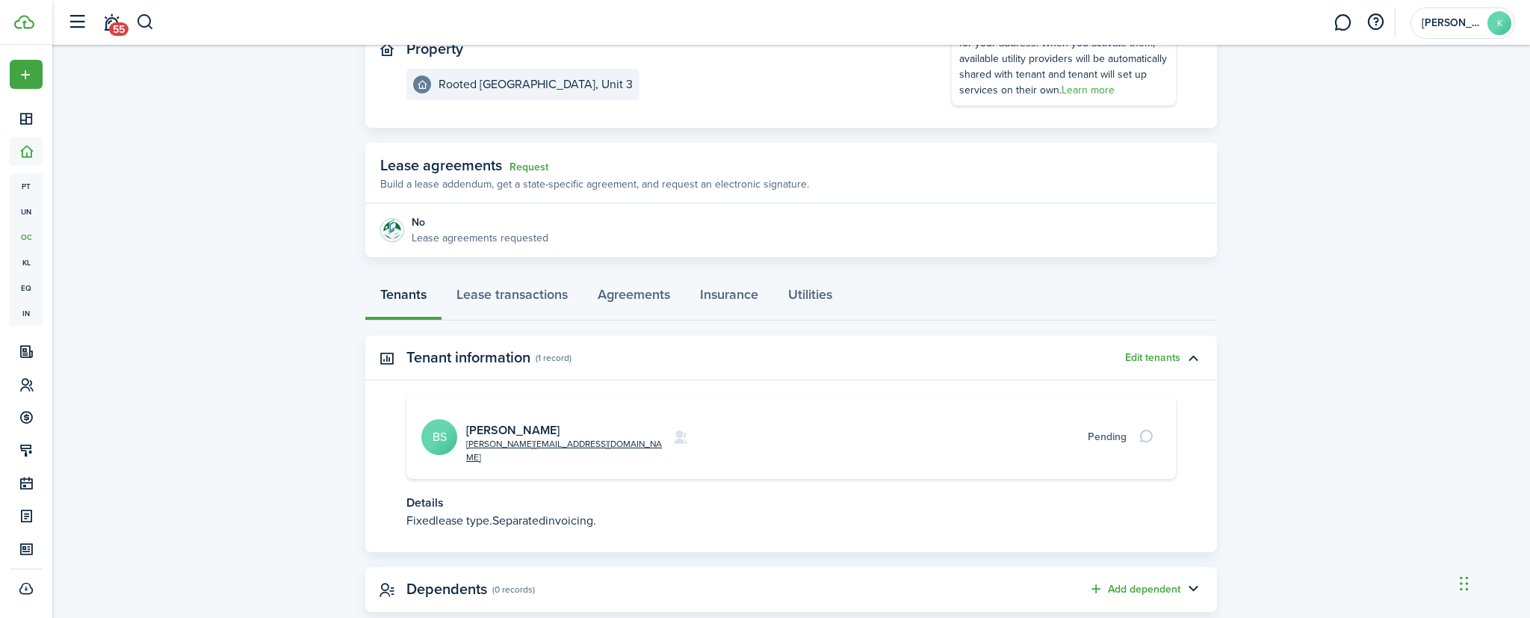
scroll to position [176, 0]
click at [551, 295] on link "Lease transactions" at bounding box center [512, 298] width 141 height 45
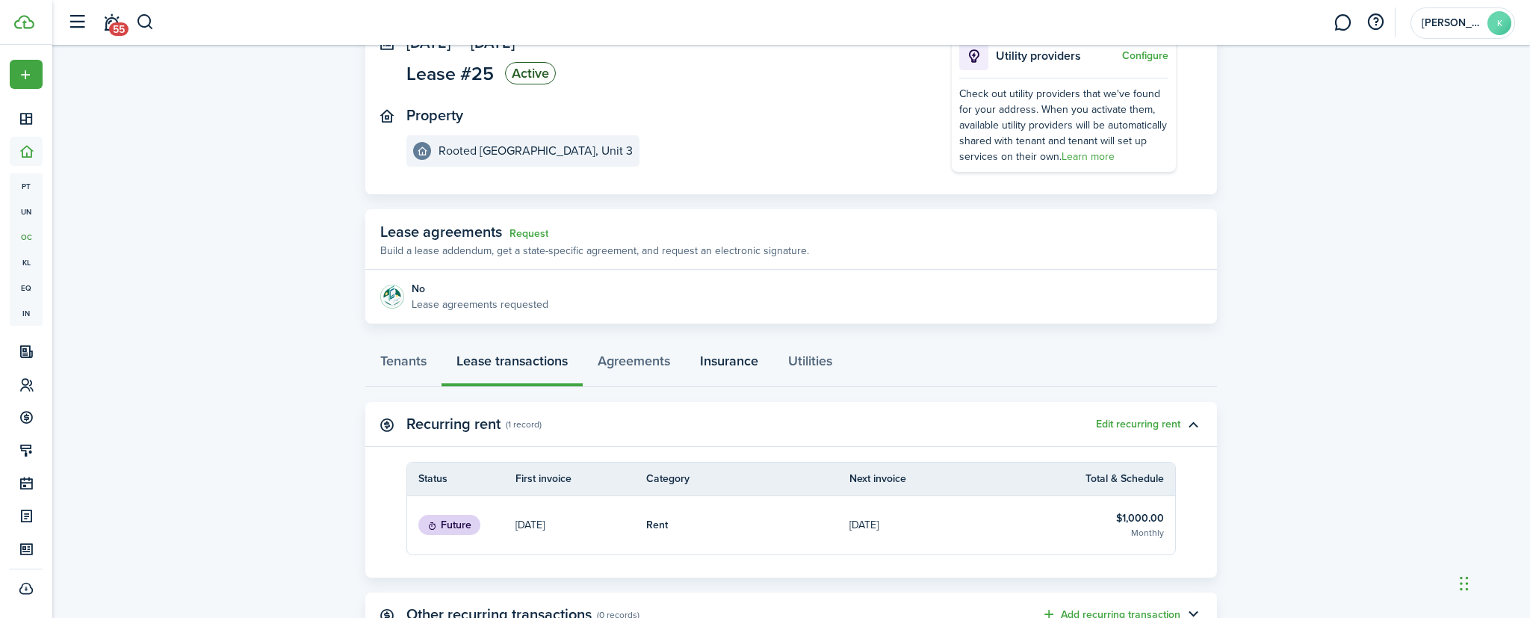
scroll to position [230, 0]
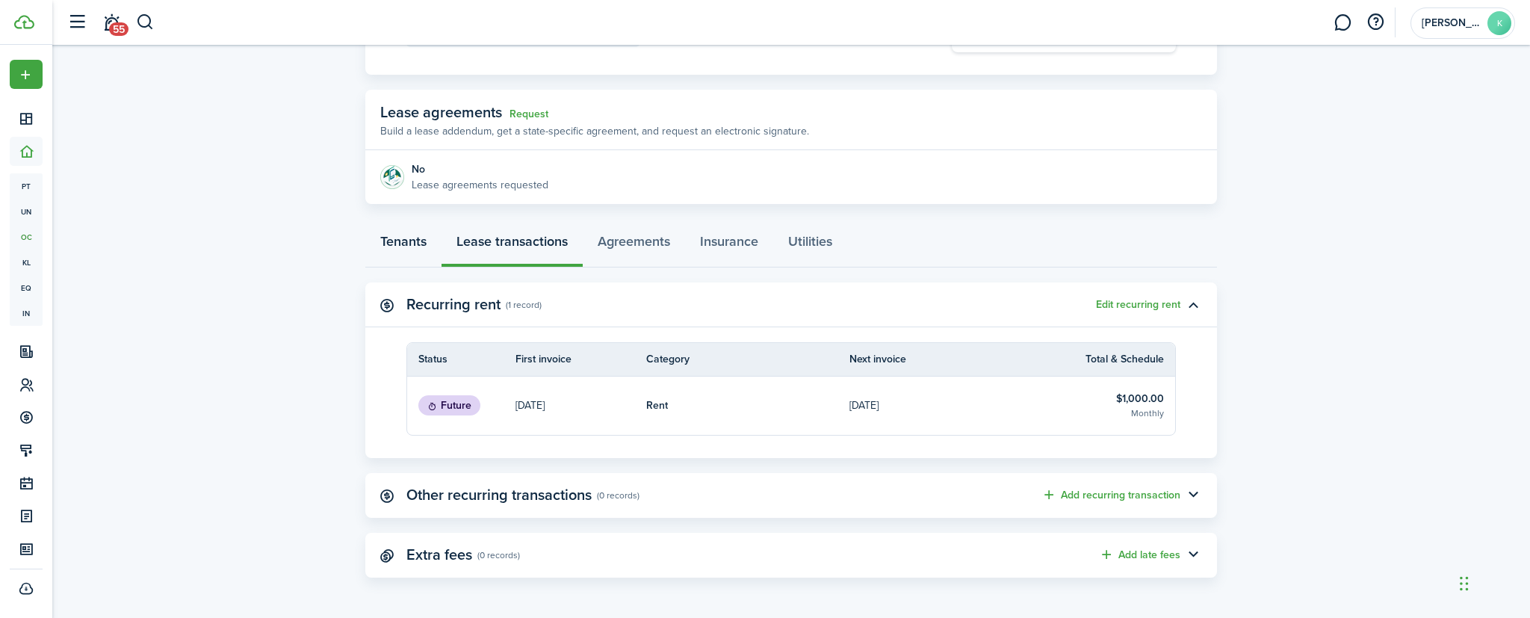
click at [415, 242] on link "Tenants" at bounding box center [403, 245] width 76 height 45
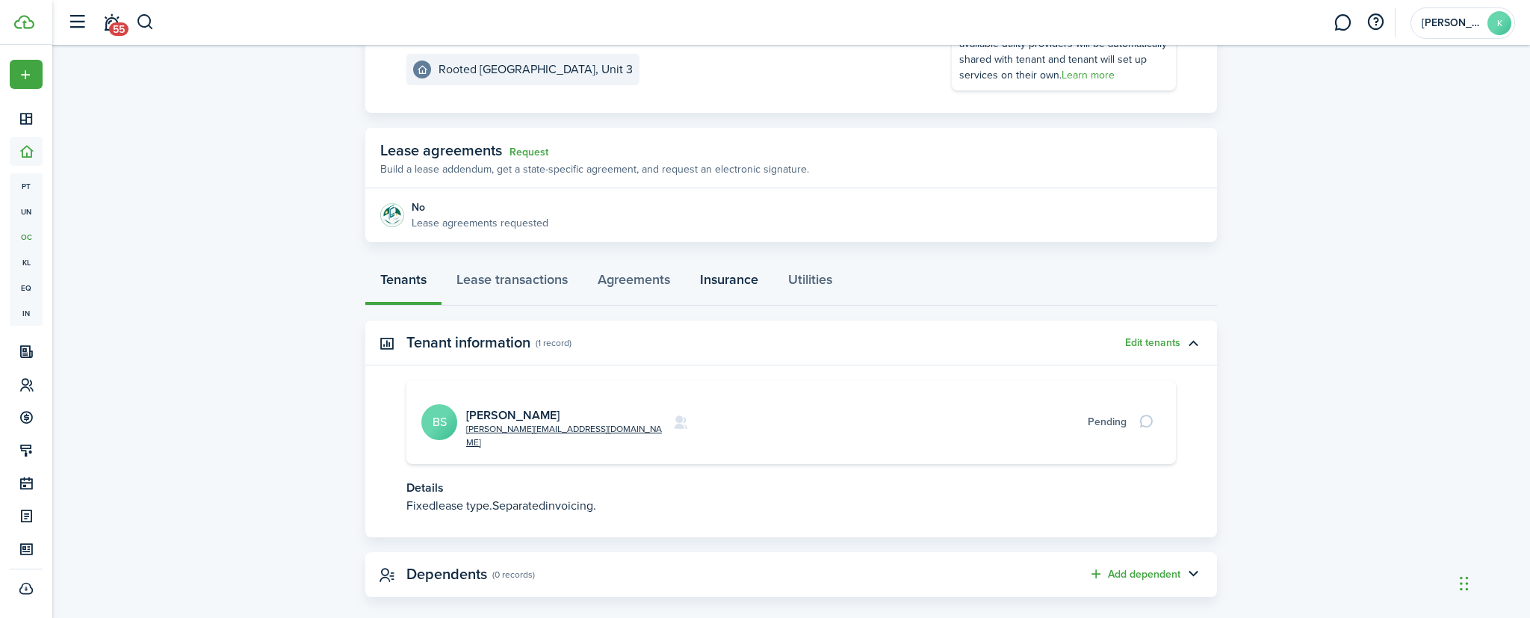
scroll to position [188, 0]
